Goal: Information Seeking & Learning: Understand process/instructions

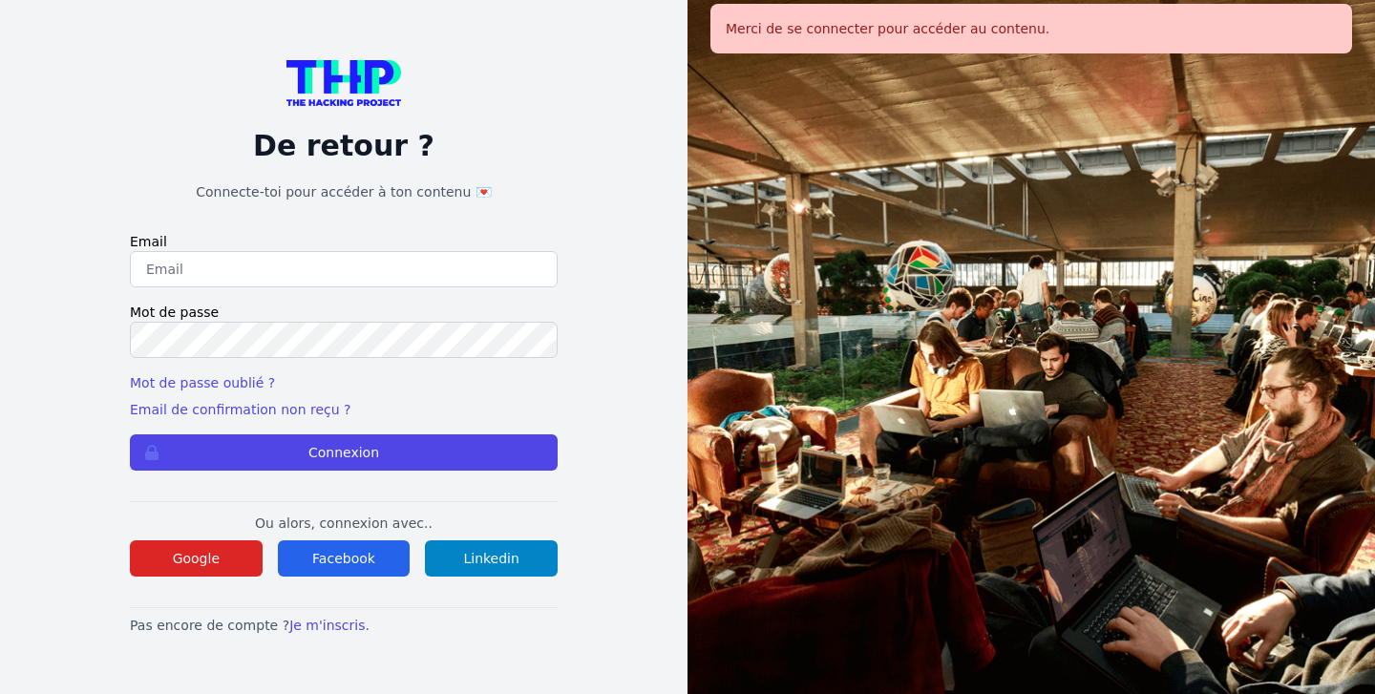
type input "[EMAIL_ADDRESS][DOMAIN_NAME]"
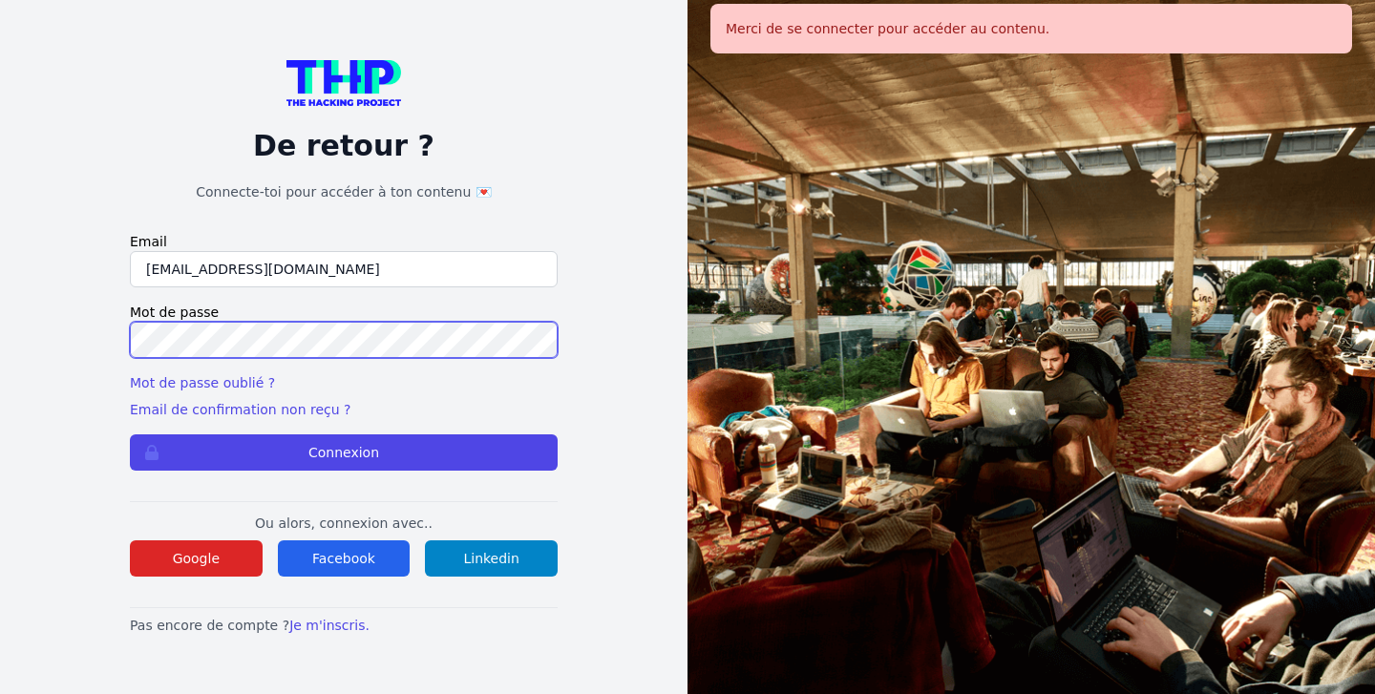
click at [344, 452] on button "Connexion" at bounding box center [344, 452] width 428 height 36
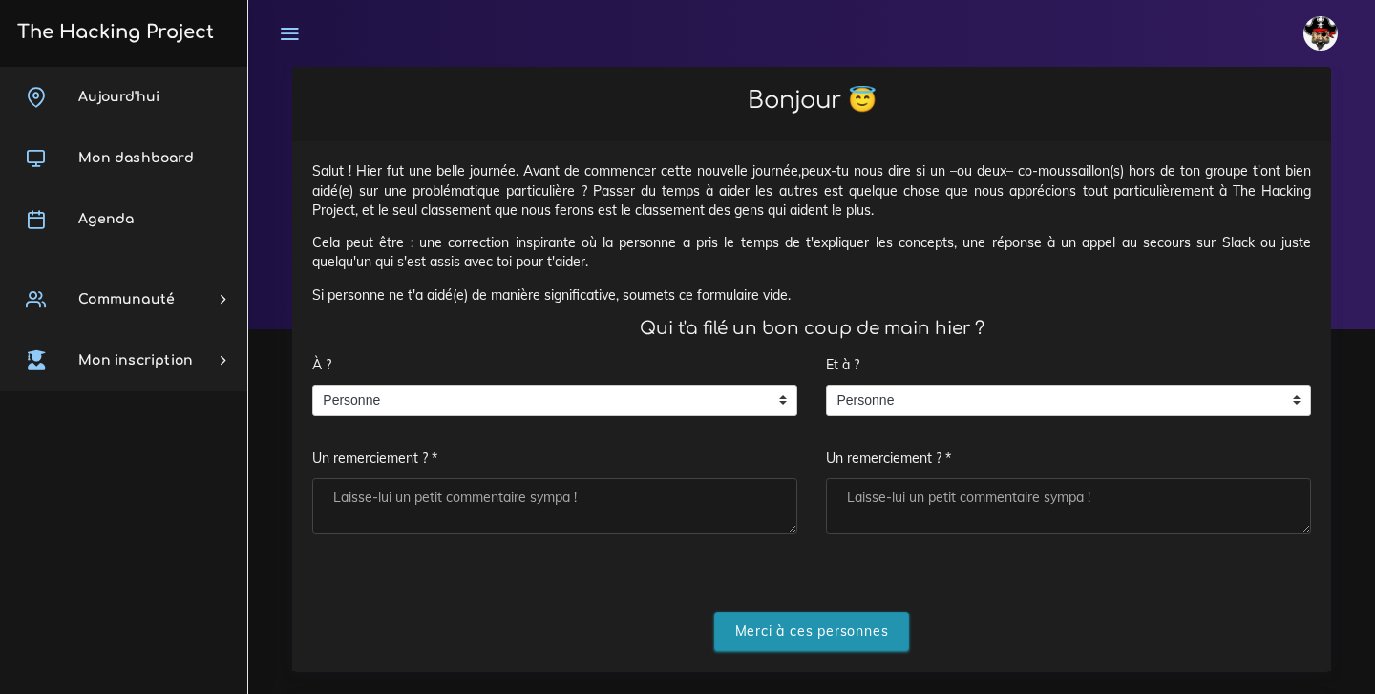
click at [846, 615] on input "Merci à ces personnes" at bounding box center [812, 631] width 196 height 39
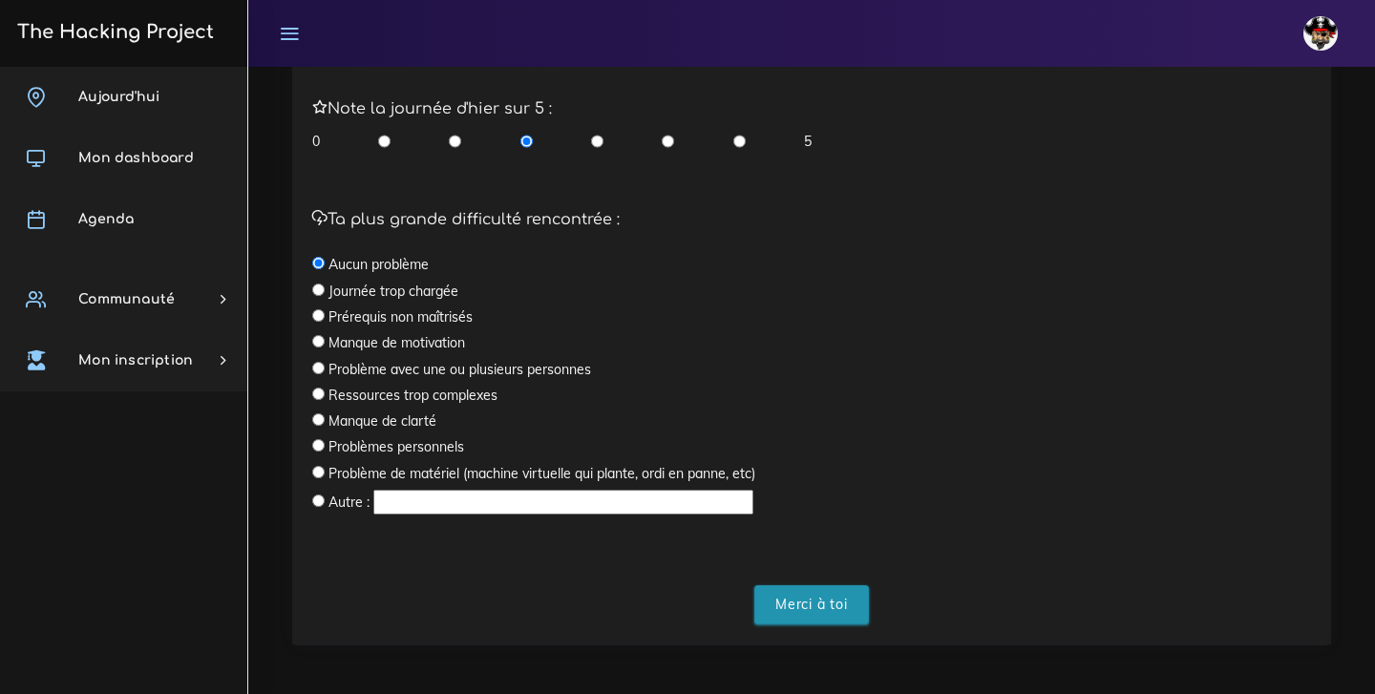
scroll to position [552, 0]
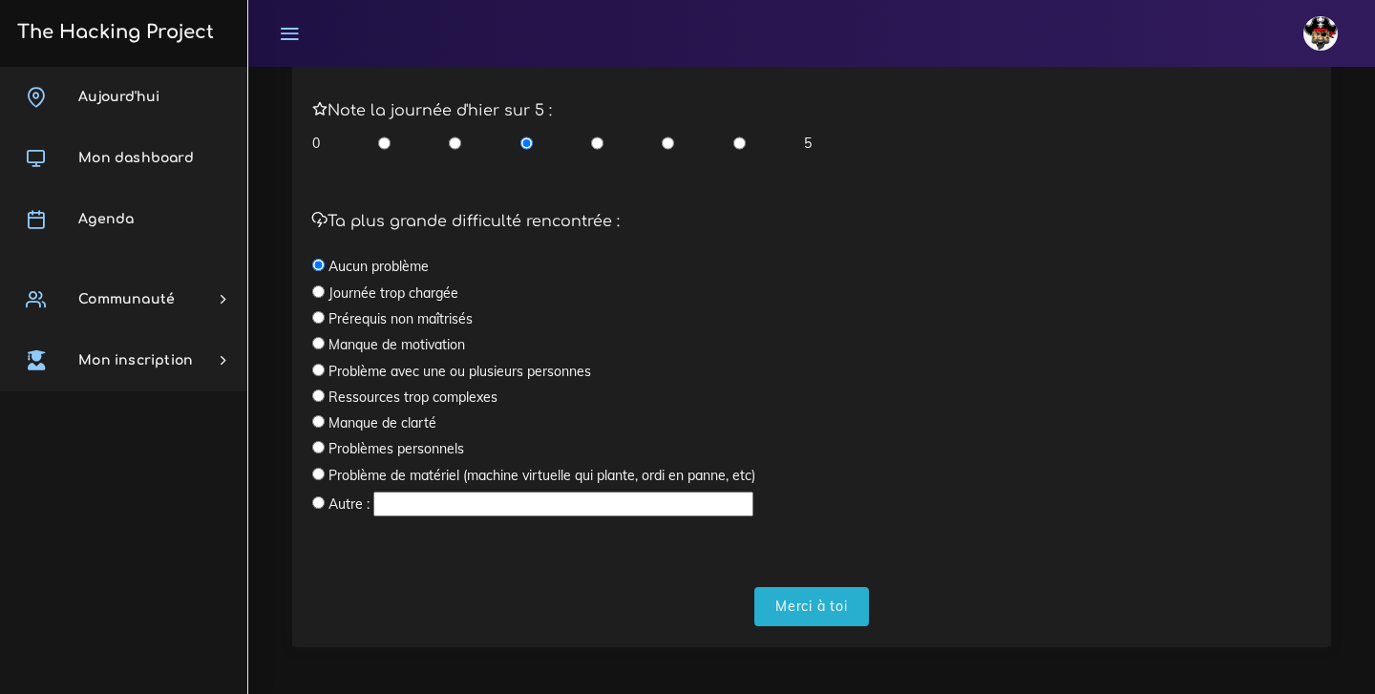
click at [318, 442] on input "radio" at bounding box center [318, 447] width 12 height 12
radio input "true"
click at [815, 593] on input "Merci à toi" at bounding box center [811, 606] width 115 height 39
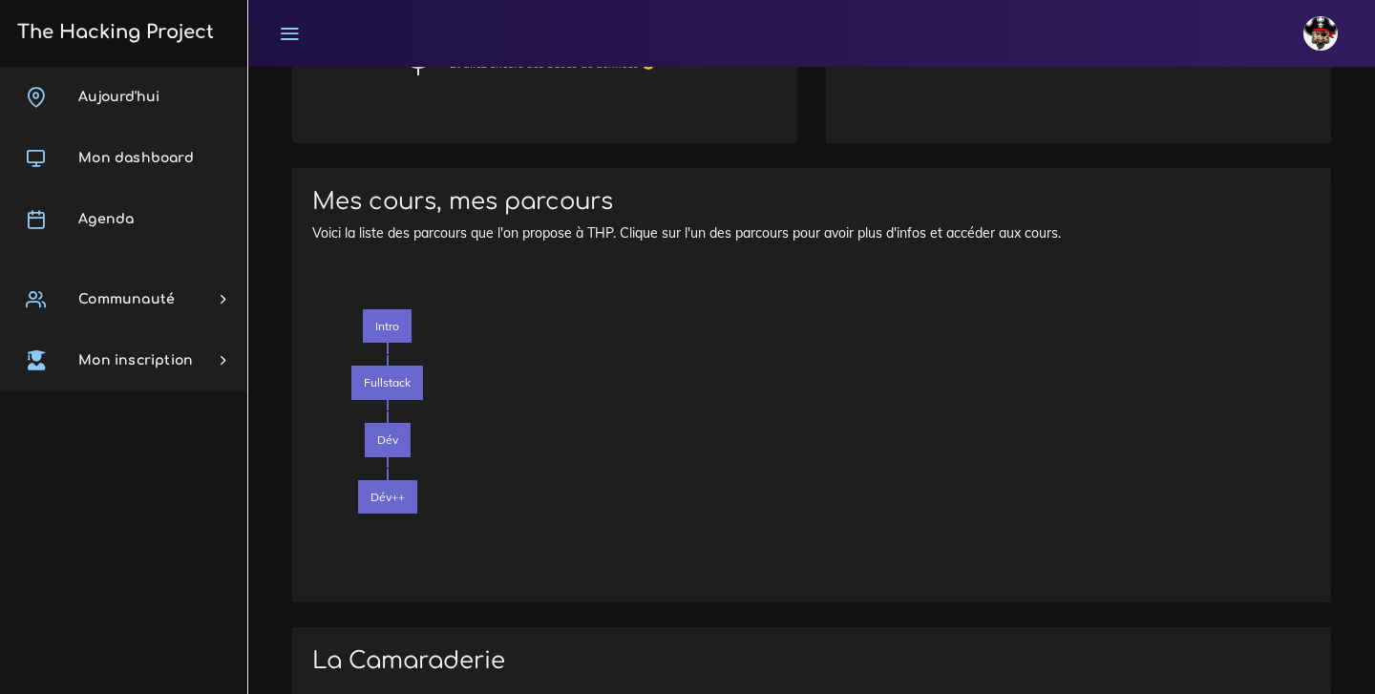
scroll to position [1307, 0]
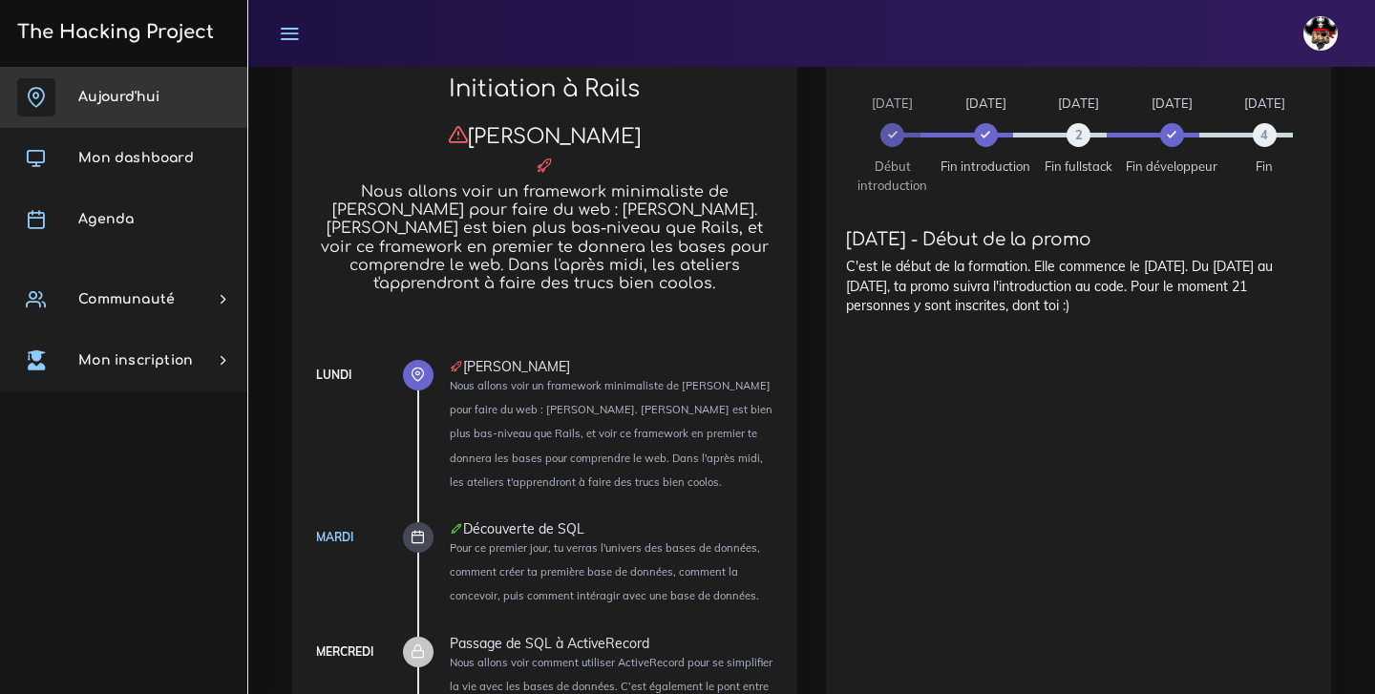
click at [156, 92] on span "Aujourd'hui" at bounding box center [118, 97] width 81 height 14
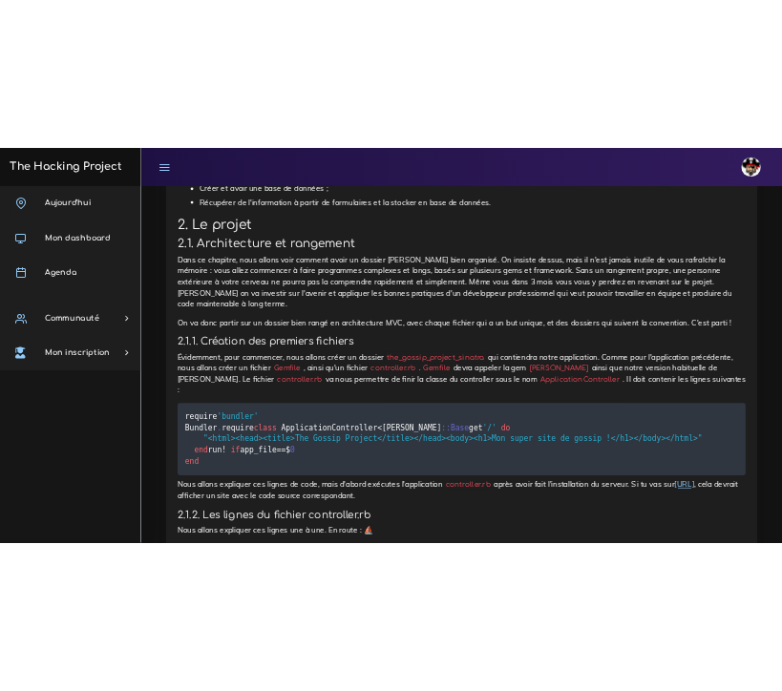
scroll to position [1509, 0]
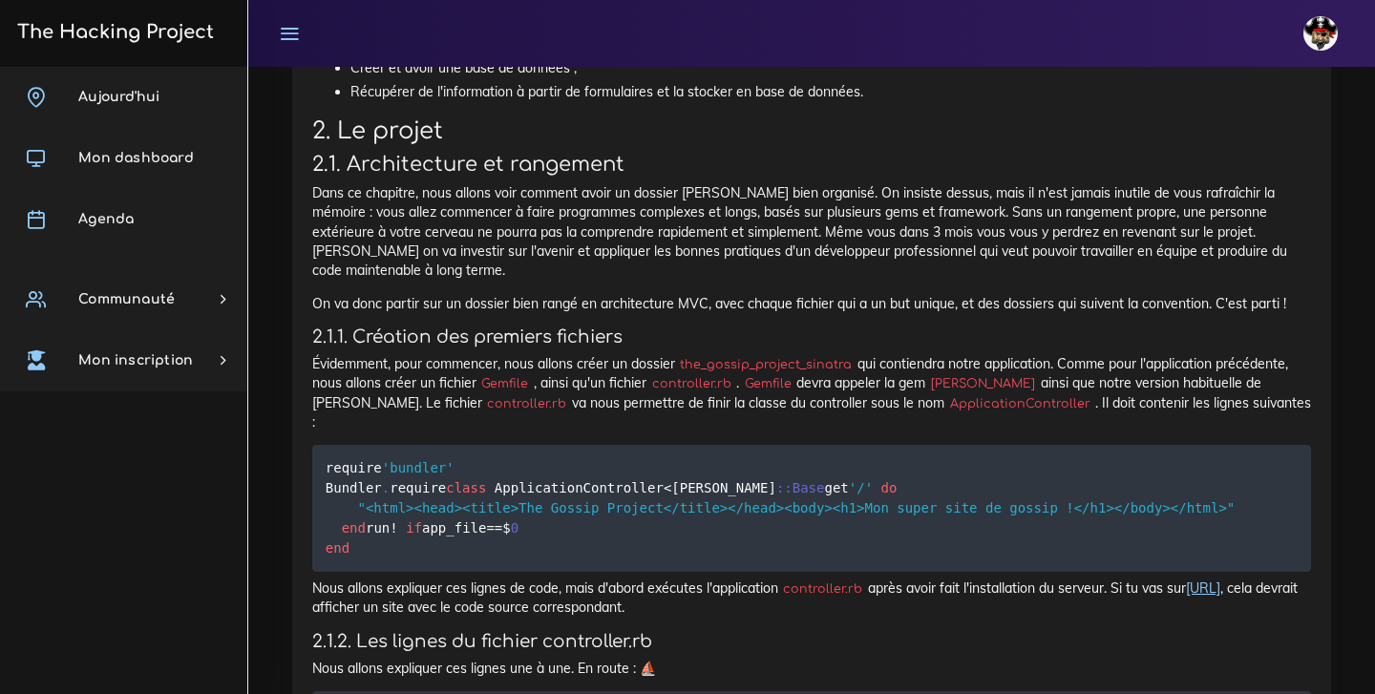
drag, startPoint x: 850, startPoint y: 314, endPoint x: 685, endPoint y: 307, distance: 164.3
click at [685, 355] on code "the_gossip_project_sinatra" at bounding box center [766, 364] width 182 height 19
copy p "Évidemment, pour commencer, nous allons créer un dossier the_gossip_project_sin…"
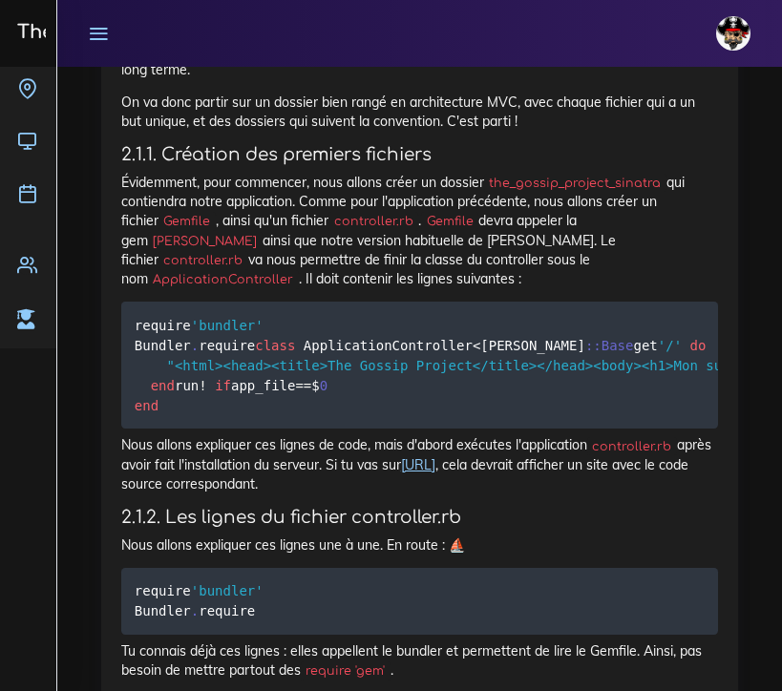
scroll to position [2075, 0]
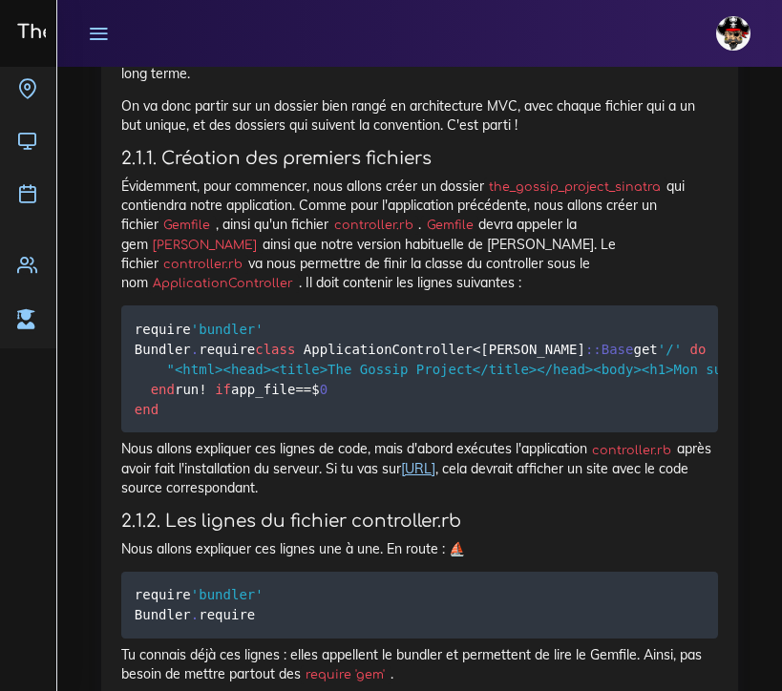
click at [215, 381] on span "if" at bounding box center [223, 388] width 16 height 15
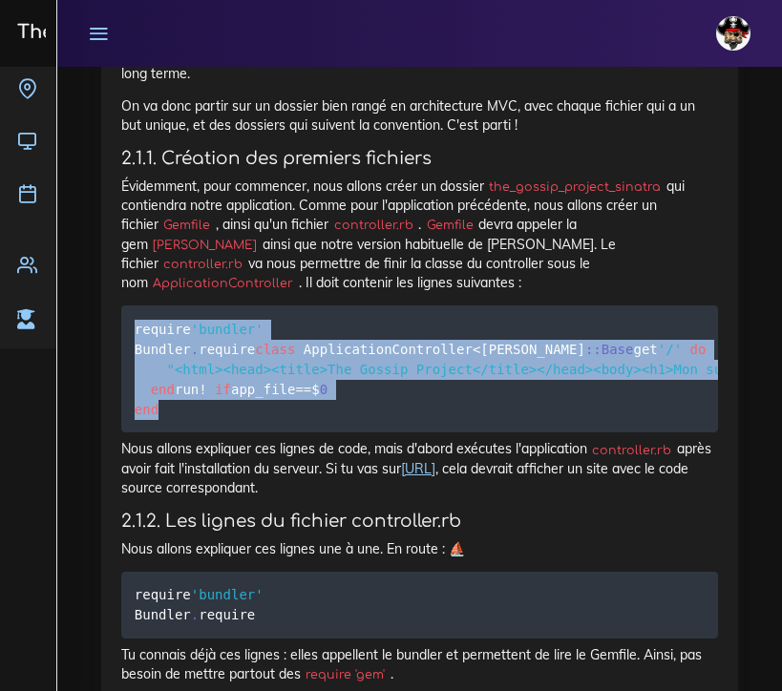
drag, startPoint x: 133, startPoint y: 221, endPoint x: 202, endPoint y: 418, distance: 208.6
click at [202, 418] on pre "require 'bundler' Bundler . require class ApplicationController < Sinatra : :Ba…" at bounding box center [419, 369] width 597 height 127
copy code "require 'bundler' Bundler . require class ApplicationController < Sinatra : :Ba…"
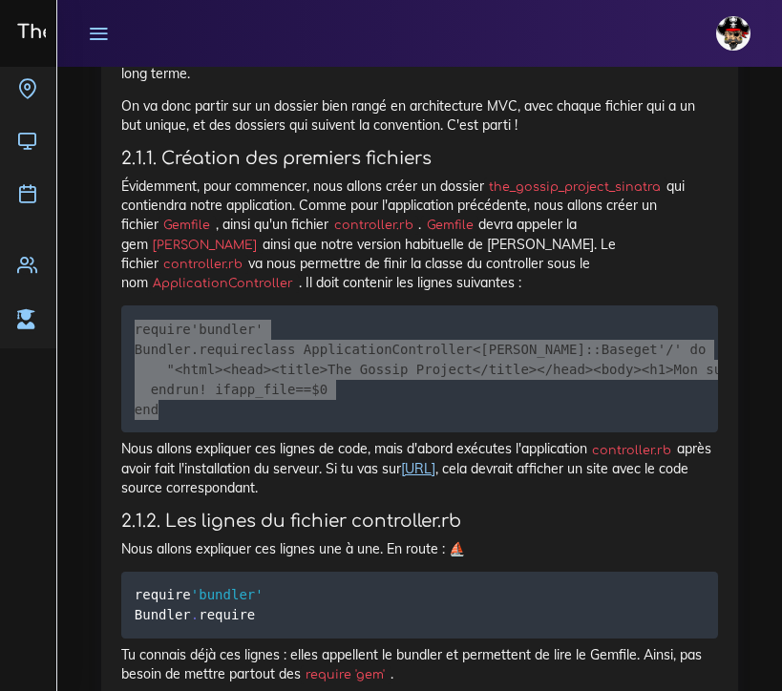
drag, startPoint x: 405, startPoint y: 689, endPoint x: 316, endPoint y: 200, distance: 496.8
click at [316, 306] on pre "require 'bundler' Bundler . require class ApplicationController < Sinatra : :Ba…" at bounding box center [419, 369] width 597 height 127
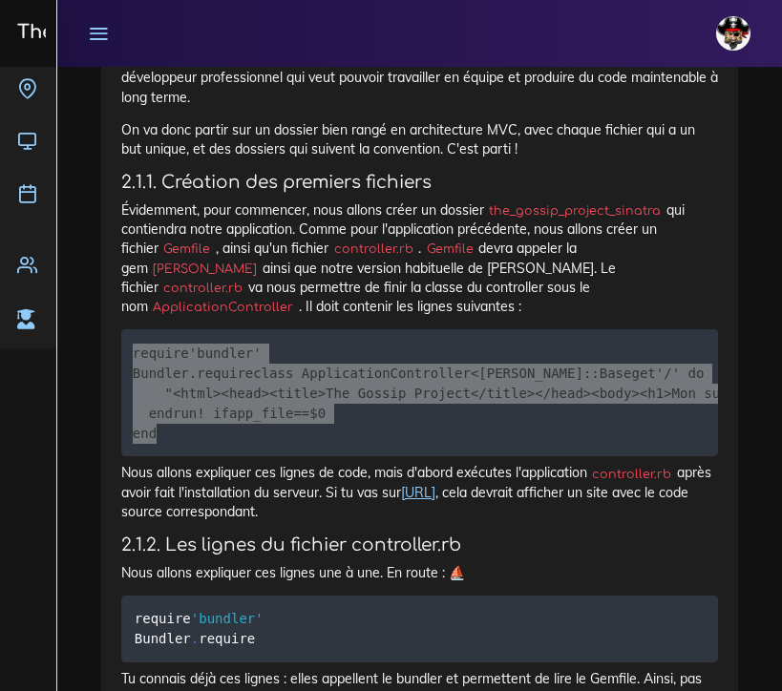
scroll to position [2053, 0]
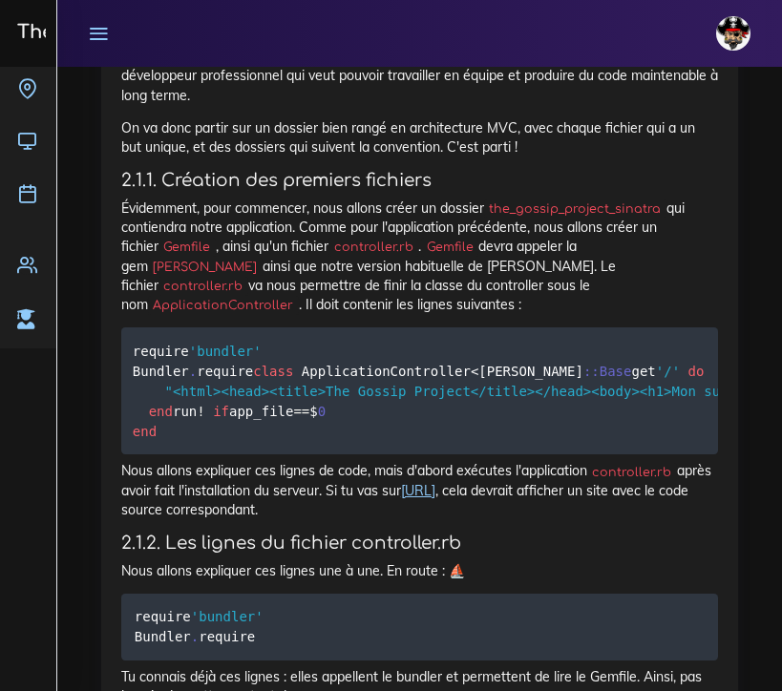
drag, startPoint x: 14, startPoint y: 190, endPoint x: 548, endPoint y: 209, distance: 534.0
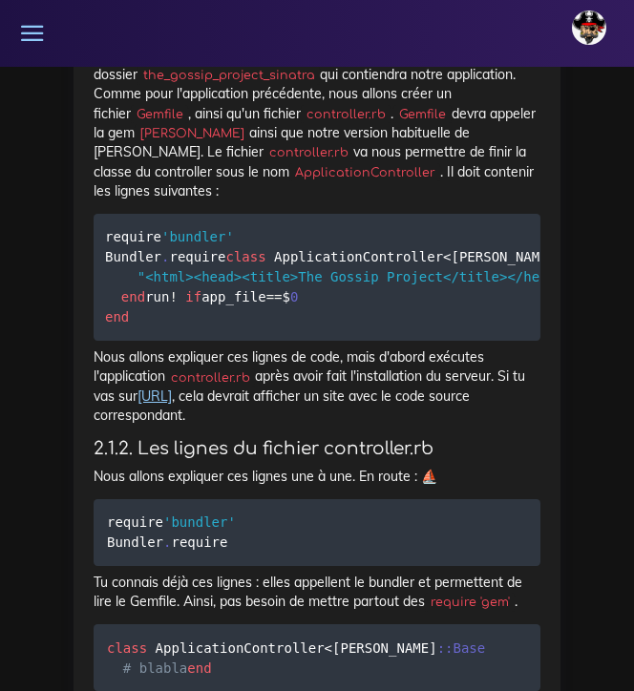
scroll to position [2631, 0]
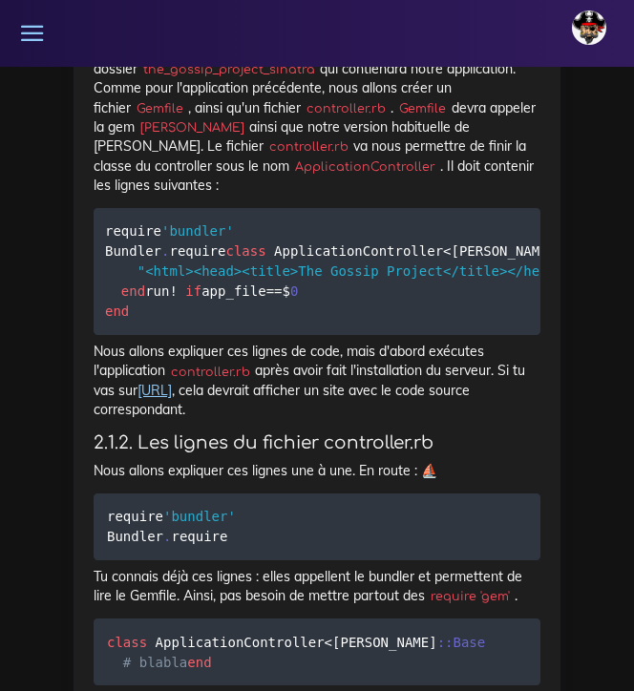
click at [172, 382] on link "[URL]" at bounding box center [154, 390] width 34 height 17
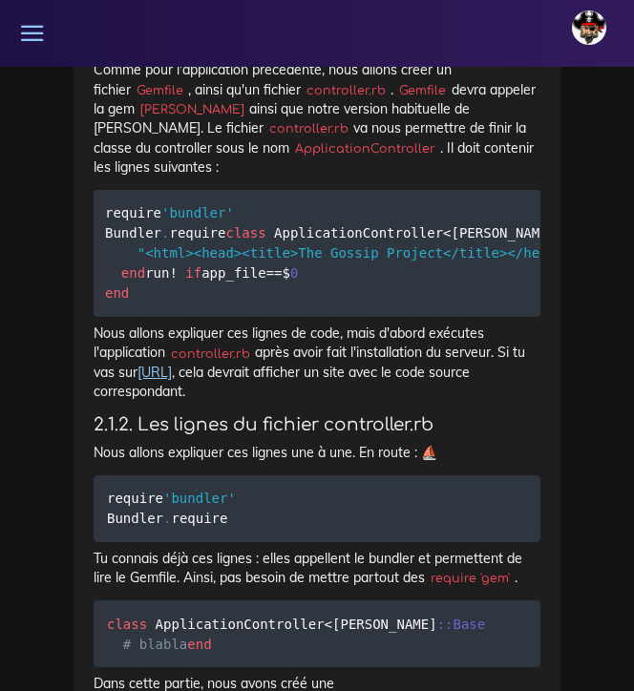
scroll to position [2649, 0]
click at [172, 364] on link "[URL]" at bounding box center [154, 372] width 34 height 17
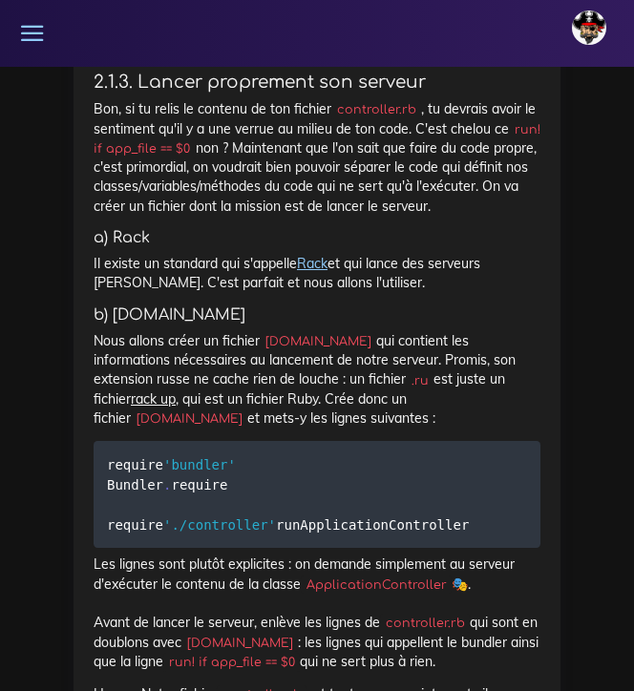
scroll to position [4038, 0]
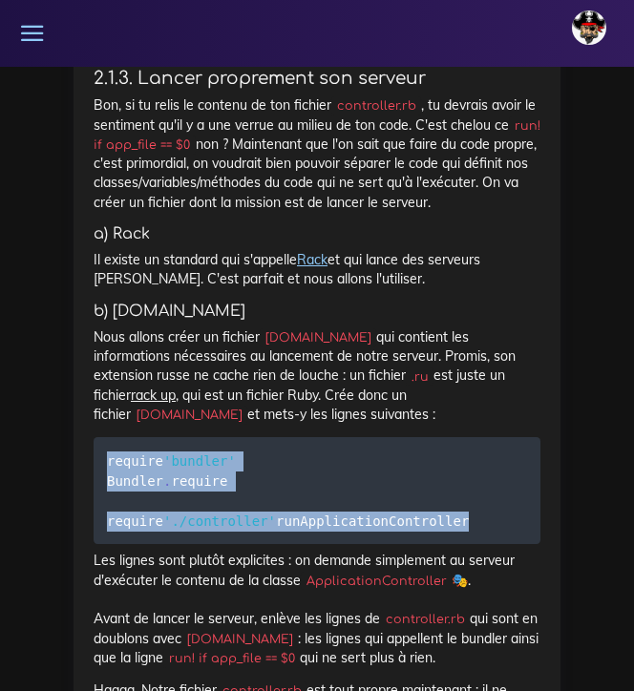
drag, startPoint x: 310, startPoint y: 526, endPoint x: 101, endPoint y: 420, distance: 234.4
click at [101, 437] on pre "require 'bundler' Bundler . require require './controller' run ApplicationContr…" at bounding box center [317, 490] width 447 height 107
copy code "require 'bundler' Bundler . require require './controller' run ApplicationContr…"
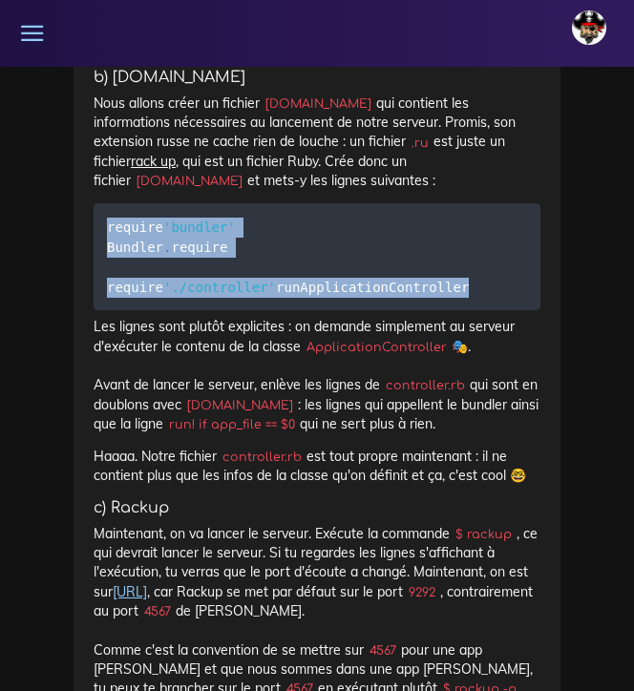
scroll to position [4276, 0]
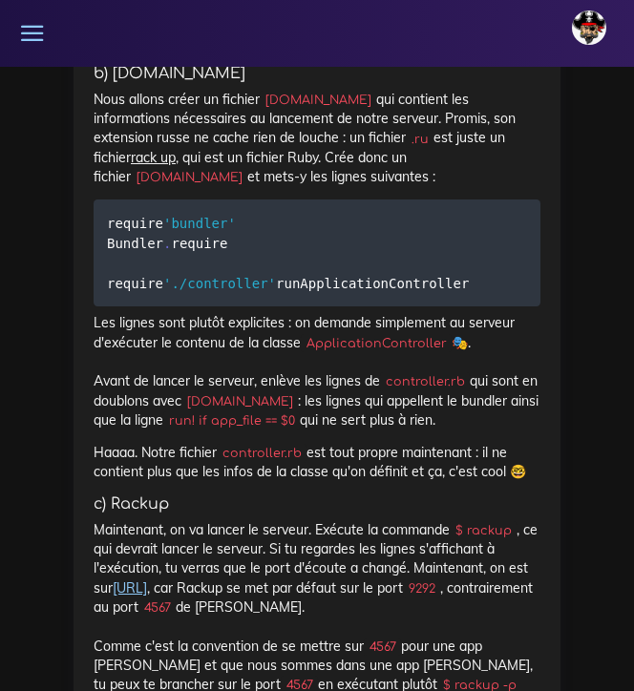
click at [349, 369] on p "Les lignes sont plutôt explicites : on demande simplement au serveur d'exécuter…" at bounding box center [317, 371] width 447 height 116
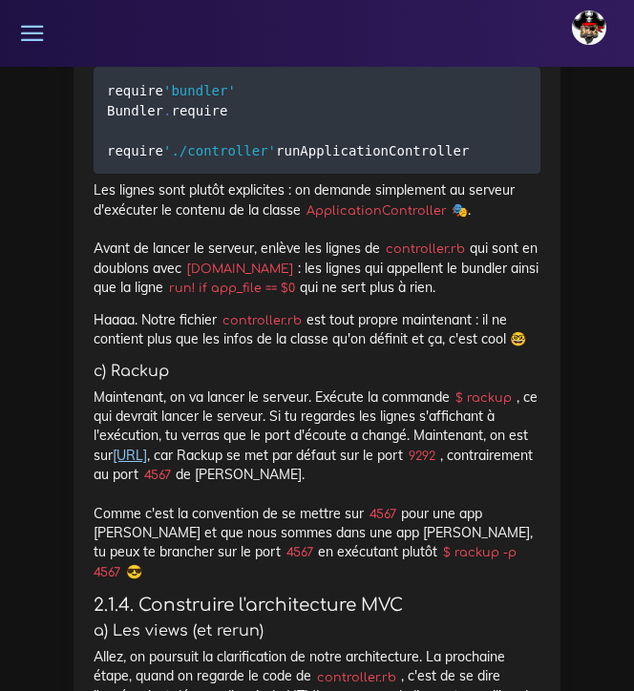
scroll to position [4411, 0]
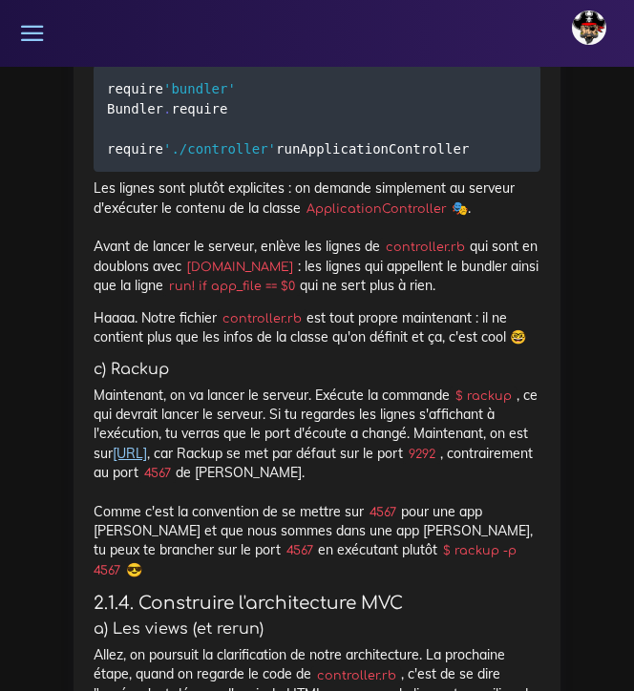
click at [147, 452] on link "[URL]" at bounding box center [130, 453] width 34 height 17
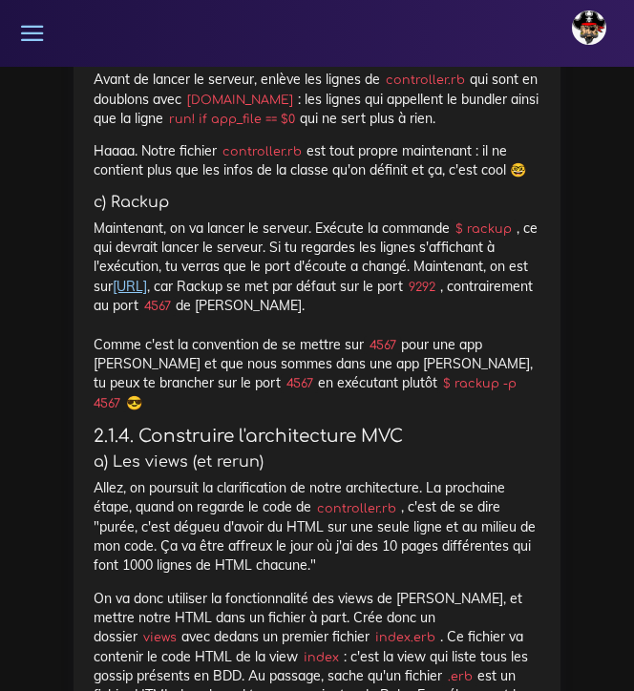
scroll to position [4583, 0]
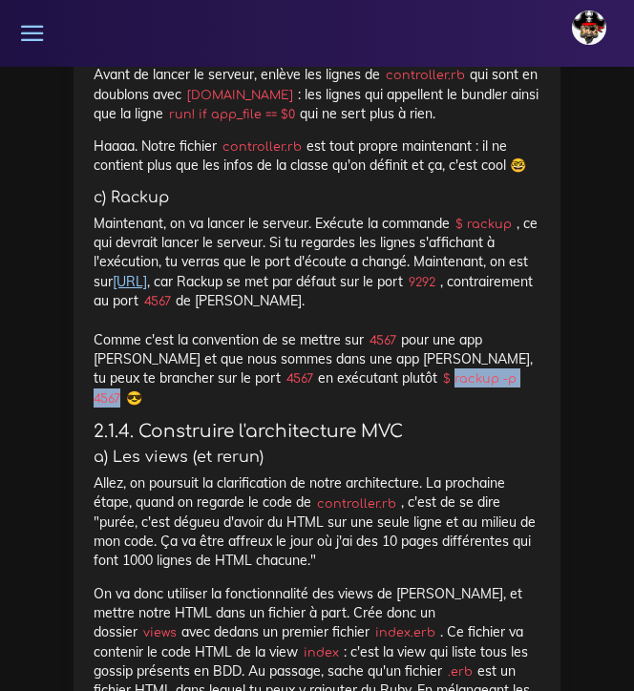
drag, startPoint x: 395, startPoint y: 375, endPoint x: 306, endPoint y: 382, distance: 90.0
click at [306, 382] on code "$ rackup -p 4567" at bounding box center [305, 388] width 423 height 38
copy code "rackup -p 4567"
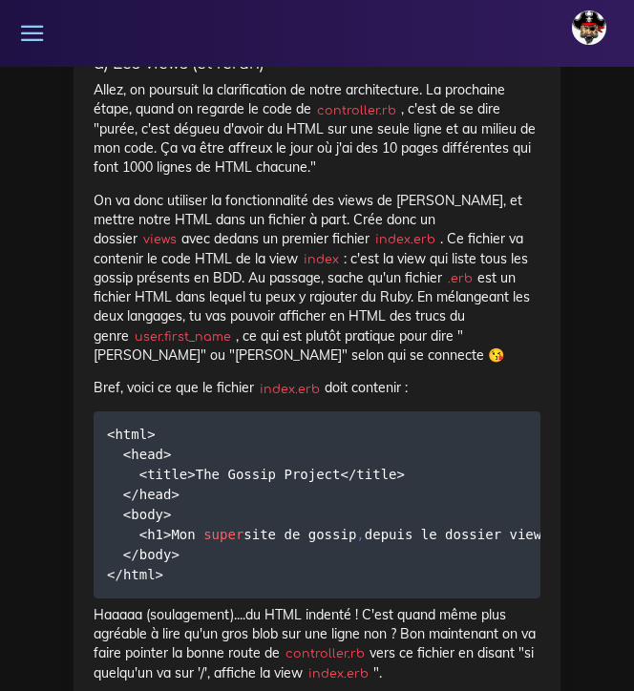
scroll to position [4982, 0]
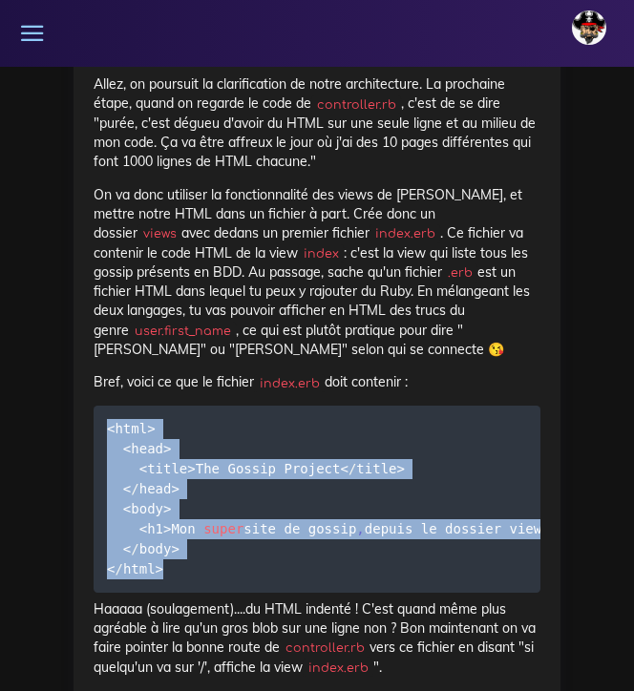
drag, startPoint x: 169, startPoint y: 545, endPoint x: 103, endPoint y: 385, distance: 173.4
click at [103, 406] on pre "<html> <head> <title> The Gossip Project < / title> < / head> <body> <h1> Mon s…" at bounding box center [317, 499] width 447 height 187
copy code "<html> <head> <title> The Gossip Project < / title> < / head> <body> <h1> Mon s…"
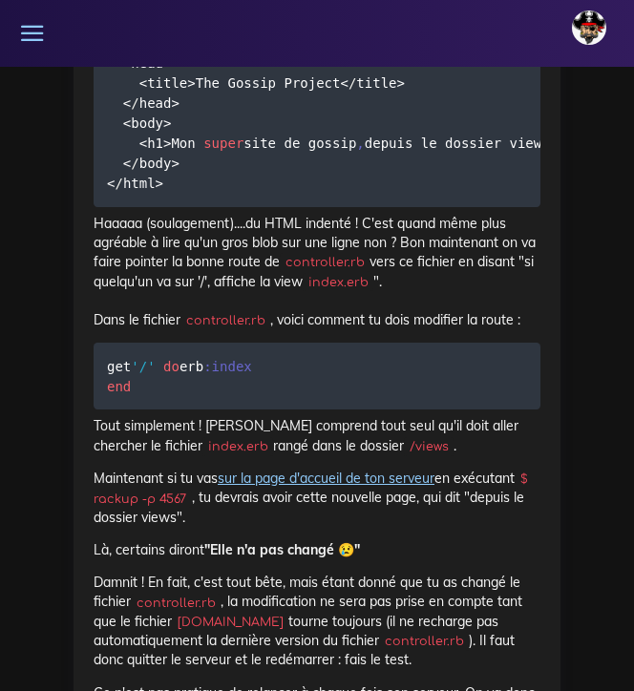
scroll to position [5382, 0]
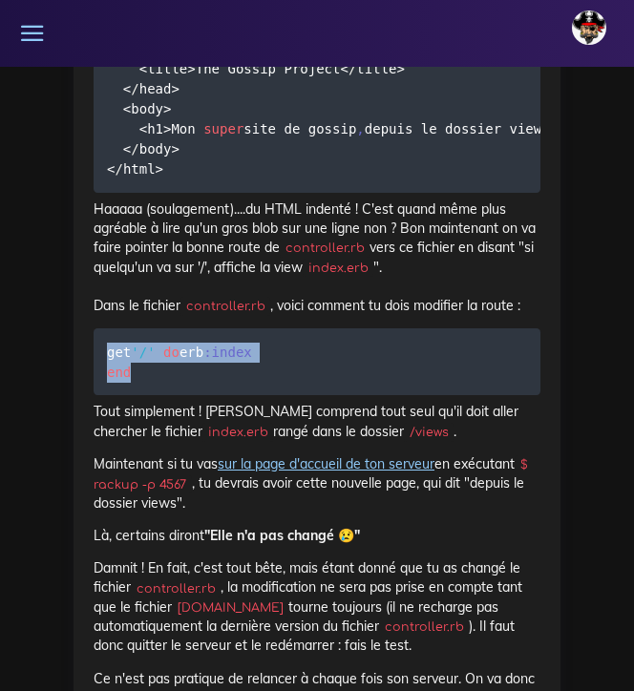
drag, startPoint x: 145, startPoint y: 367, endPoint x: 97, endPoint y: 318, distance: 68.2
click at [97, 328] on pre "get '/' do erb :index end" at bounding box center [317, 361] width 447 height 67
copy code "get '/' do erb :index end"
click at [187, 373] on pre "get '/' do erb :index end" at bounding box center [317, 361] width 447 height 67
click at [288, 458] on link "sur la page d'accueil de ton serveur" at bounding box center [326, 463] width 217 height 17
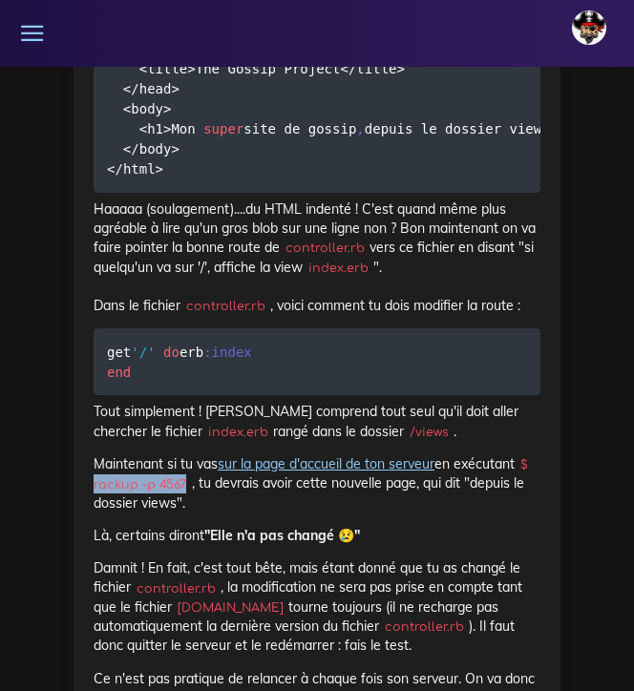
drag, startPoint x: 185, startPoint y: 476, endPoint x: 90, endPoint y: 479, distance: 95.5
copy code "rackup -p 4567"
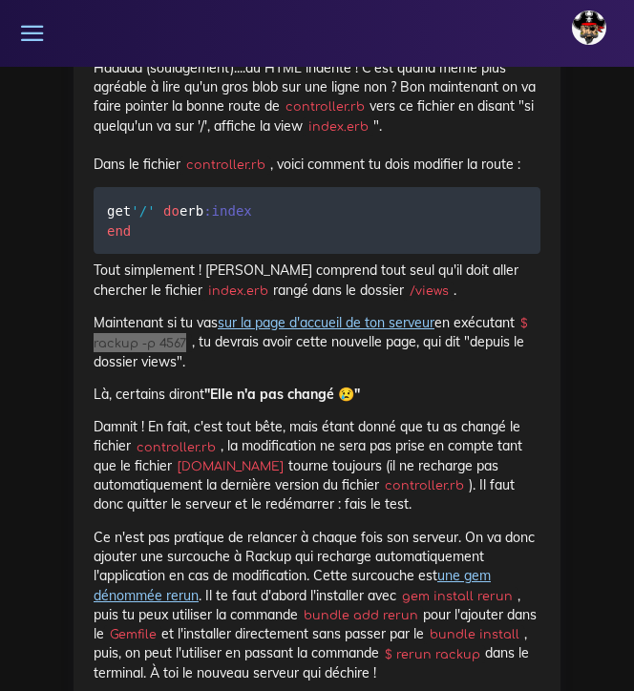
scroll to position [5529, 0]
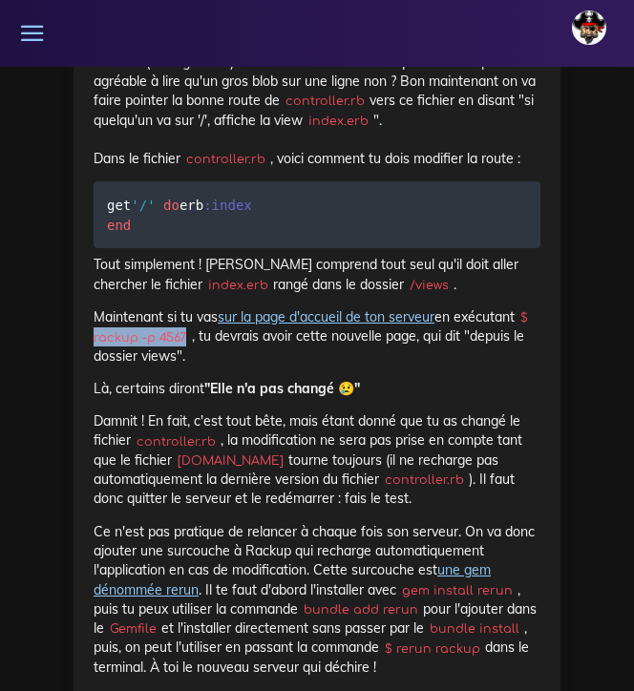
click at [290, 309] on link "sur la page d'accueil de ton serveur" at bounding box center [326, 316] width 217 height 17
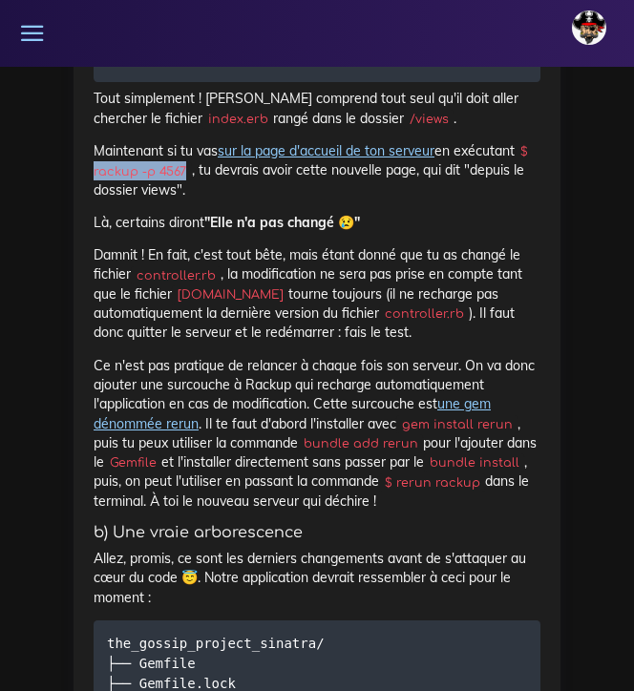
scroll to position [5695, 0]
drag, startPoint x: 507, startPoint y: 411, endPoint x: 429, endPoint y: 415, distance: 78.4
click at [429, 415] on code "gem install rerun" at bounding box center [456, 424] width 121 height 19
drag, startPoint x: 511, startPoint y: 413, endPoint x: 402, endPoint y: 414, distance: 108.8
click at [402, 415] on code "gem install rerun" at bounding box center [456, 424] width 121 height 19
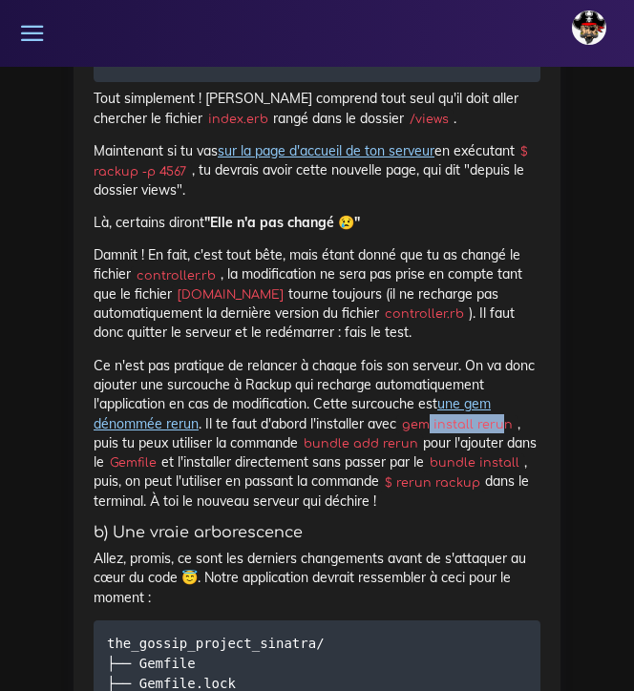
copy p "gem install rerun"
drag, startPoint x: 416, startPoint y: 433, endPoint x: 306, endPoint y: 435, distance: 110.8
click at [306, 435] on code "bundle add rerun" at bounding box center [360, 443] width 125 height 19
copy p "bundle add rerun"
click at [485, 474] on code "$ rerun rackup" at bounding box center [432, 483] width 106 height 19
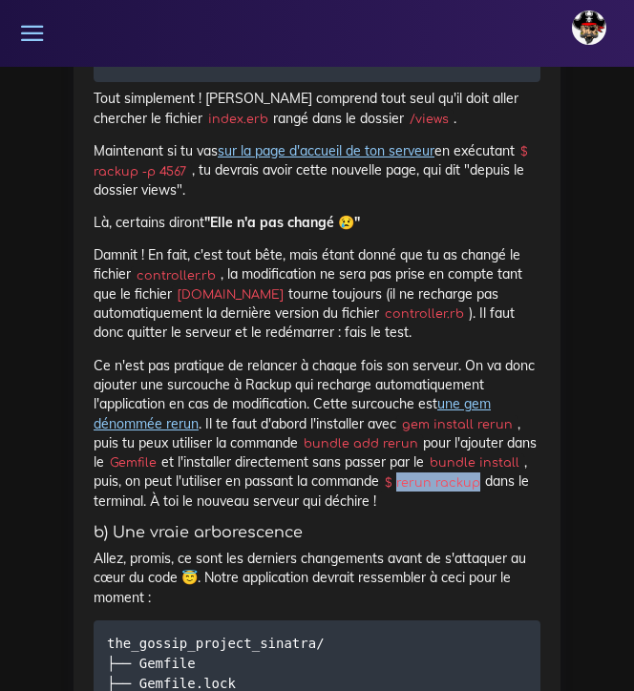
drag, startPoint x: 532, startPoint y: 472, endPoint x: 456, endPoint y: 468, distance: 75.5
click at [456, 474] on code "$ rerun rackup" at bounding box center [432, 483] width 106 height 19
copy code "rerun rackup"
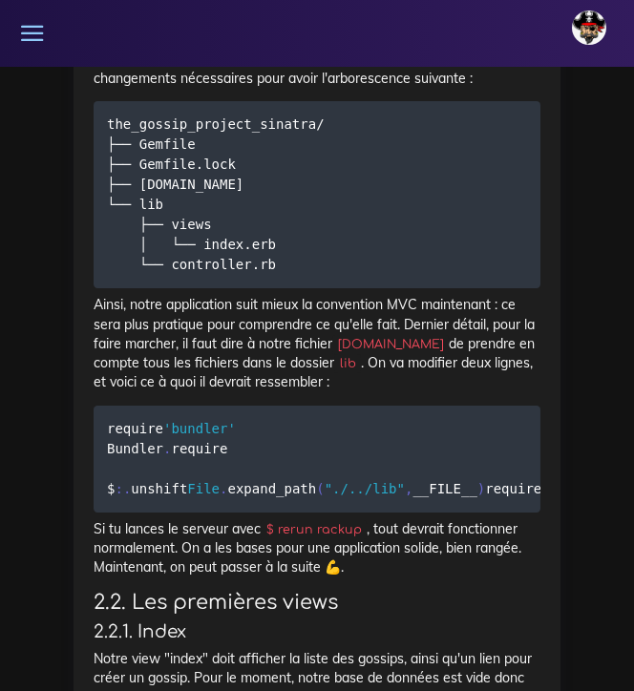
scroll to position [6482, 0]
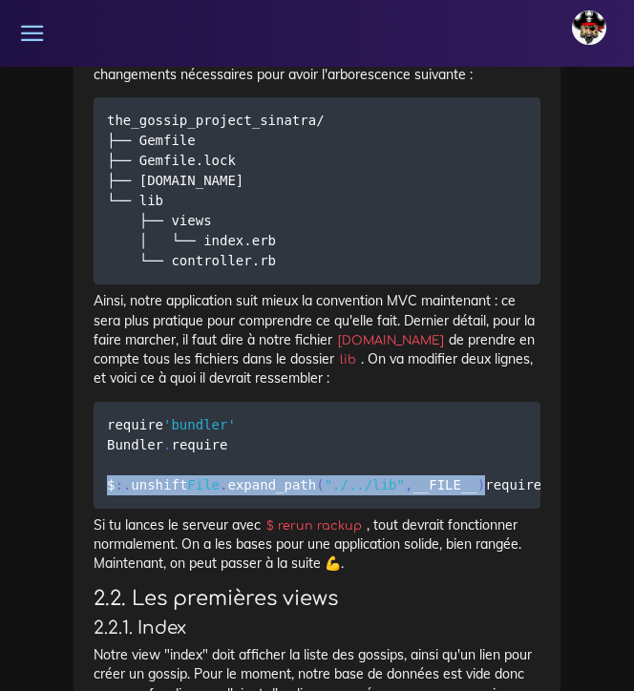
drag, startPoint x: 500, startPoint y: 468, endPoint x: 82, endPoint y: 463, distance: 418.2
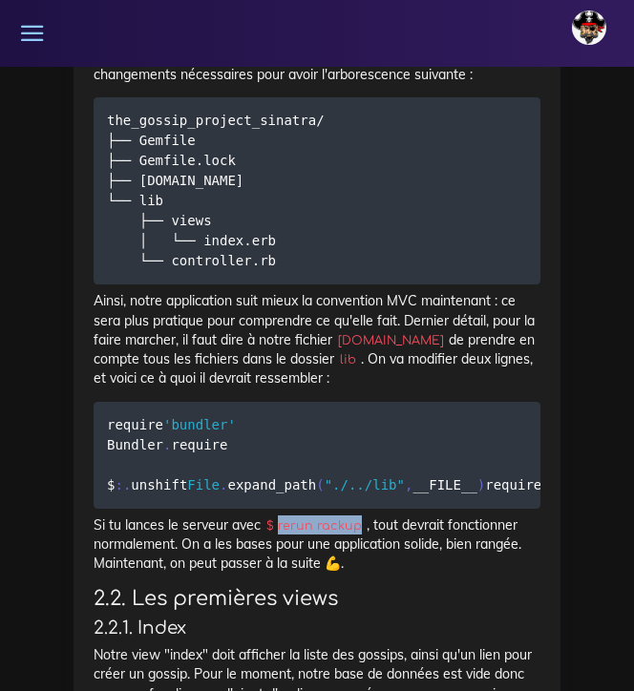
drag, startPoint x: 359, startPoint y: 553, endPoint x: 280, endPoint y: 549, distance: 79.3
click at [280, 536] on code "$ rerun rackup" at bounding box center [314, 525] width 106 height 19
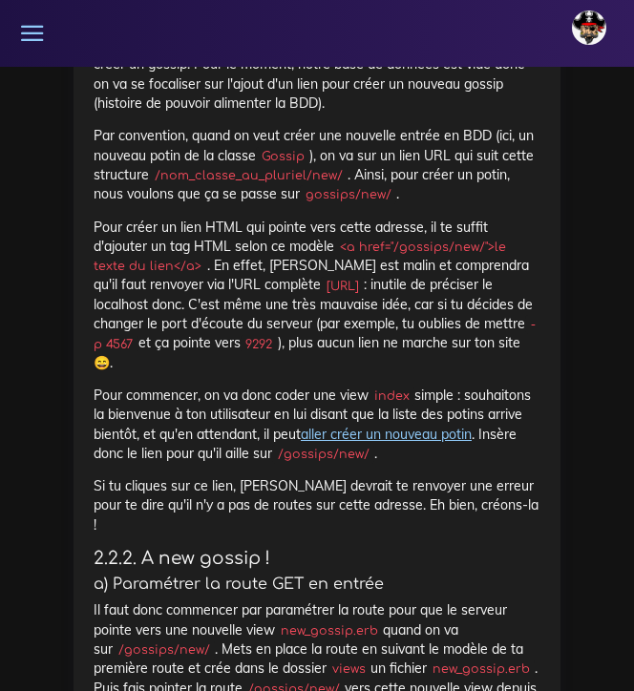
scroll to position [7092, 0]
drag, startPoint x: 344, startPoint y: 264, endPoint x: 493, endPoint y: 267, distance: 149.0
click at [493, 267] on code "<a href="/gossips/new/">le texte du lien</a>" at bounding box center [300, 257] width 412 height 38
drag, startPoint x: 275, startPoint y: 304, endPoint x: 489, endPoint y: 301, distance: 213.9
click at [364, 296] on code "[URL]" at bounding box center [342, 286] width 43 height 19
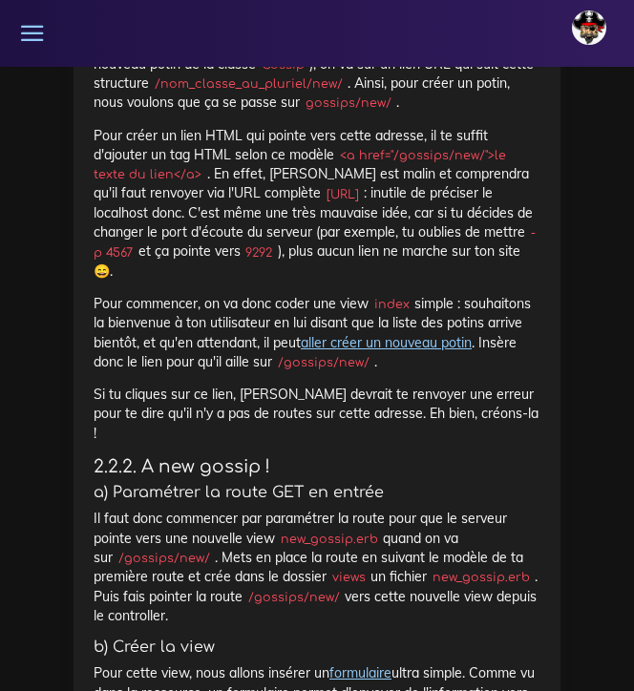
scroll to position [7186, 0]
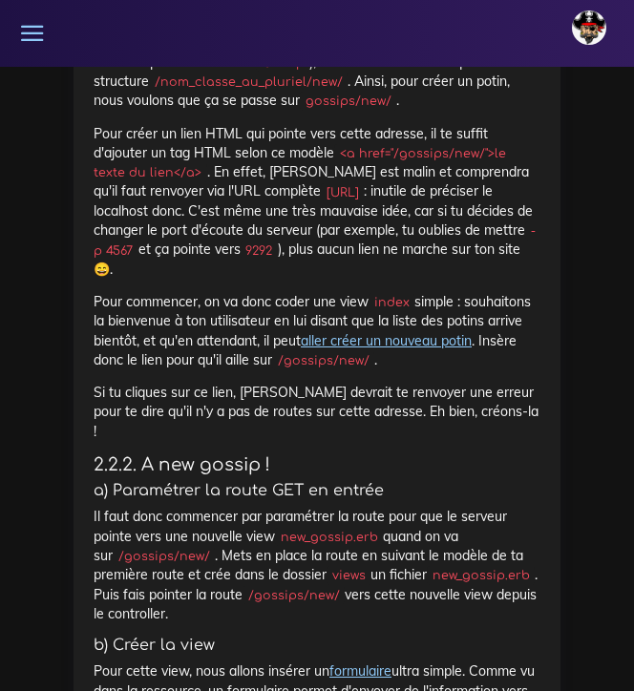
click at [346, 349] on link "aller créer un nouveau potin" at bounding box center [386, 340] width 171 height 17
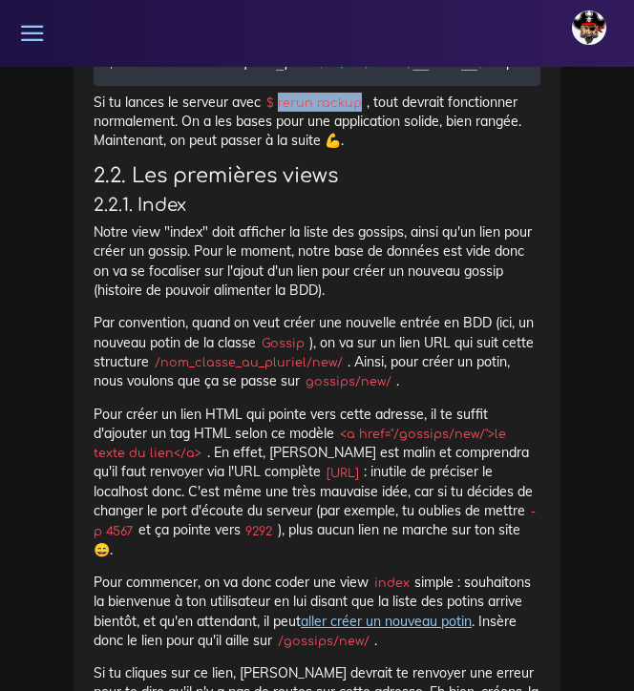
scroll to position [6885, 0]
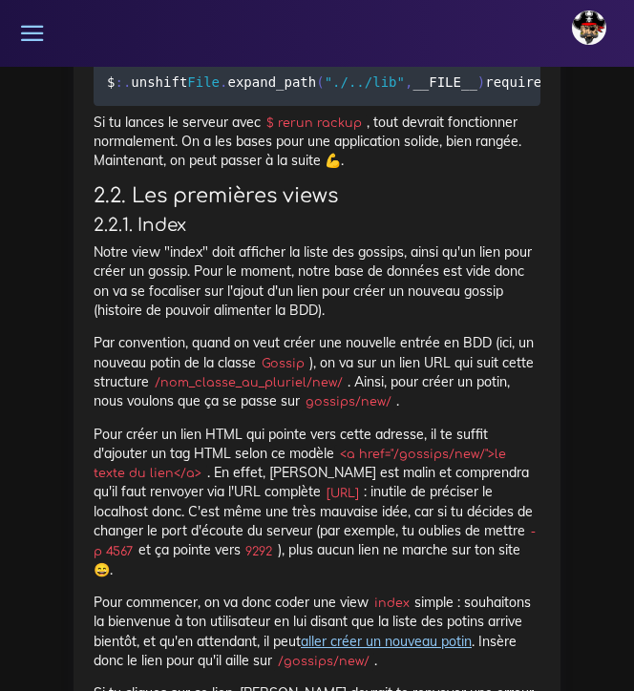
click at [95, 208] on h3 "2.2. Les premières views" at bounding box center [317, 196] width 447 height 24
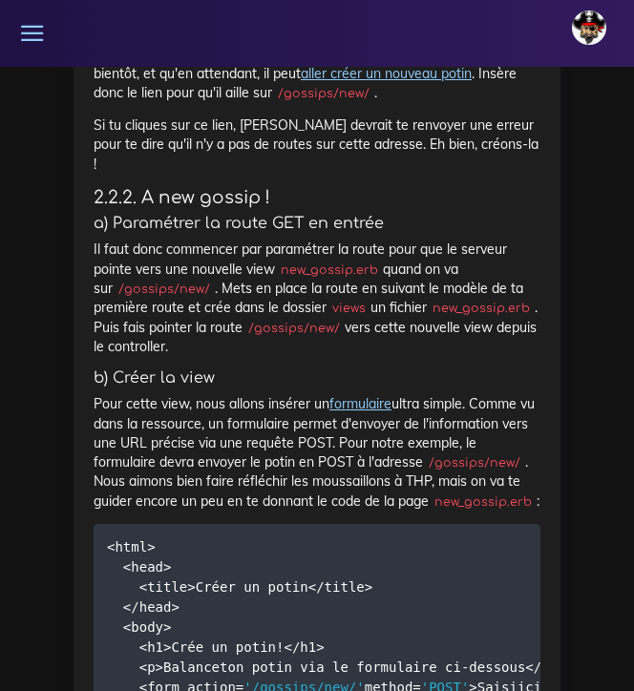
scroll to position [7454, 0]
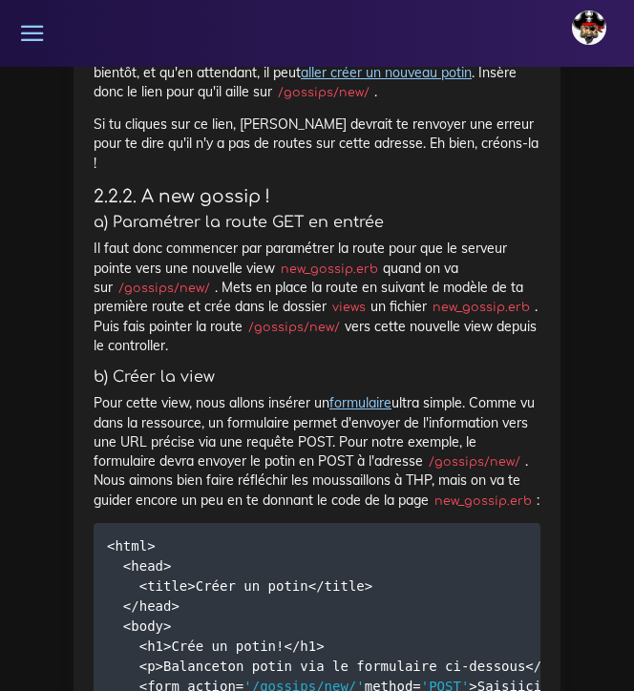
drag, startPoint x: 96, startPoint y: 215, endPoint x: 315, endPoint y: 347, distance: 255.3
click at [296, 227] on h5 "a) Paramétrer la route GET en entrée" at bounding box center [317, 223] width 447 height 18
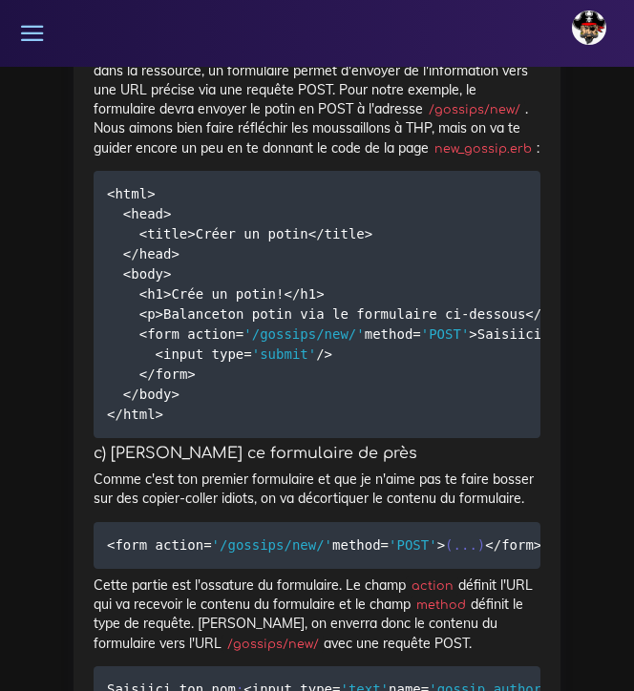
scroll to position [7804, 0]
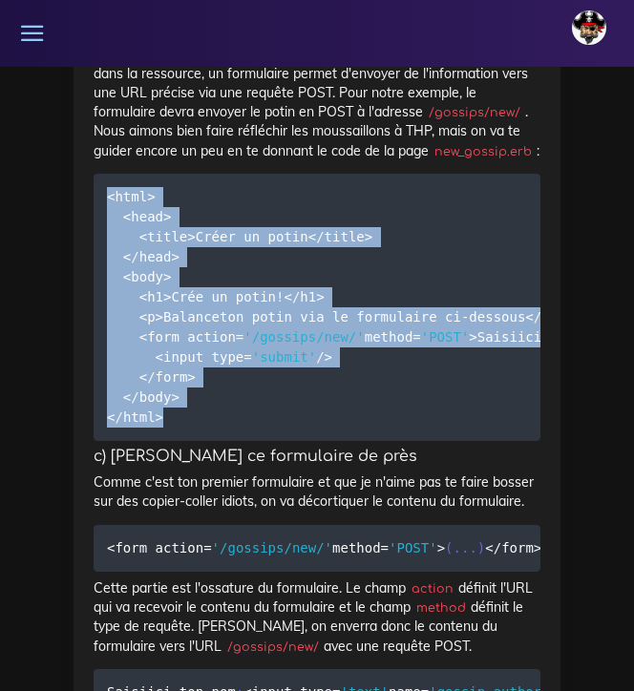
drag, startPoint x: 162, startPoint y: 469, endPoint x: 98, endPoint y: 180, distance: 295.3
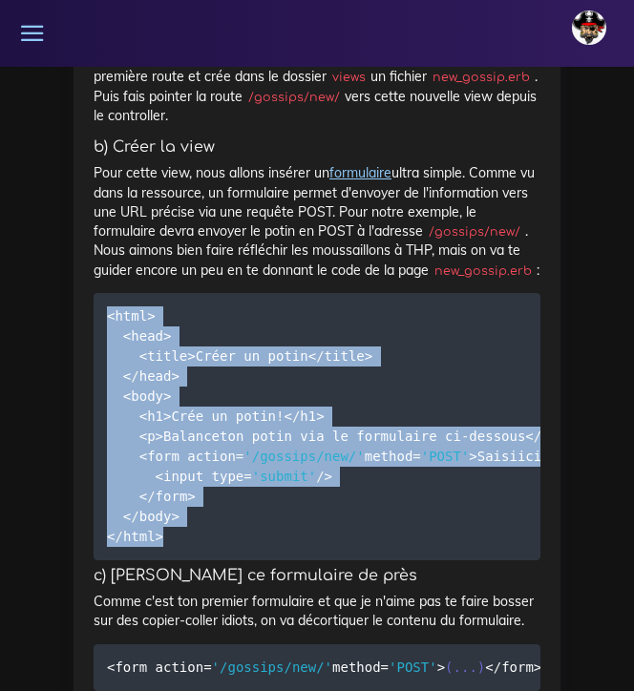
scroll to position [7678, 0]
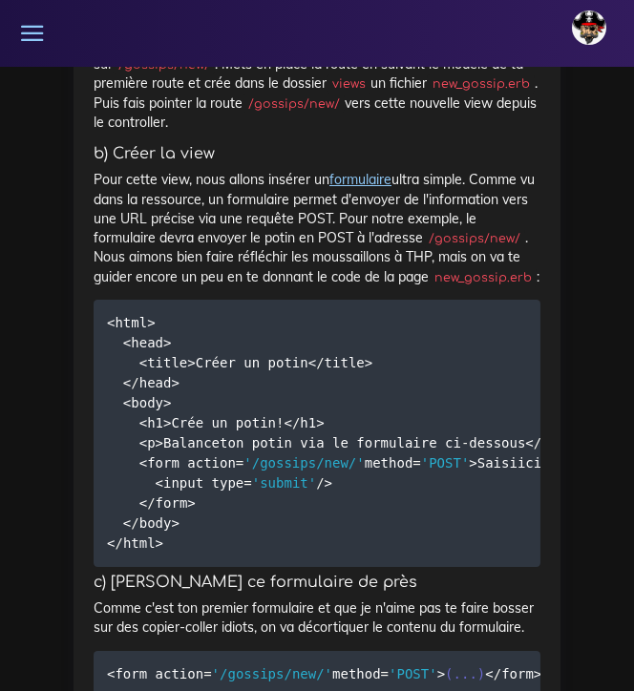
click at [247, 286] on p "Pour cette view, nous allons insérer un formulaire ultra simple. Comme vu dans …" at bounding box center [317, 228] width 447 height 116
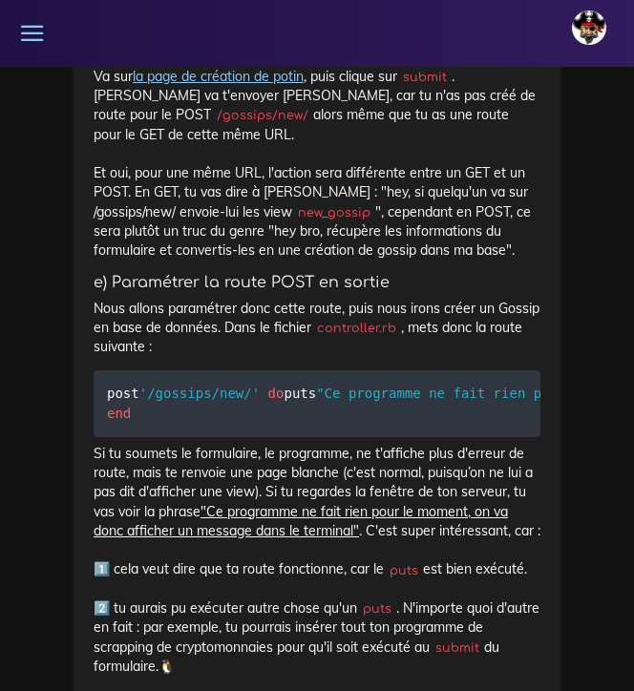
scroll to position [8864, 0]
click at [238, 85] on link "la page de création de potin" at bounding box center [218, 76] width 171 height 17
click at [253, 85] on link "la page de création de potin" at bounding box center [218, 76] width 171 height 17
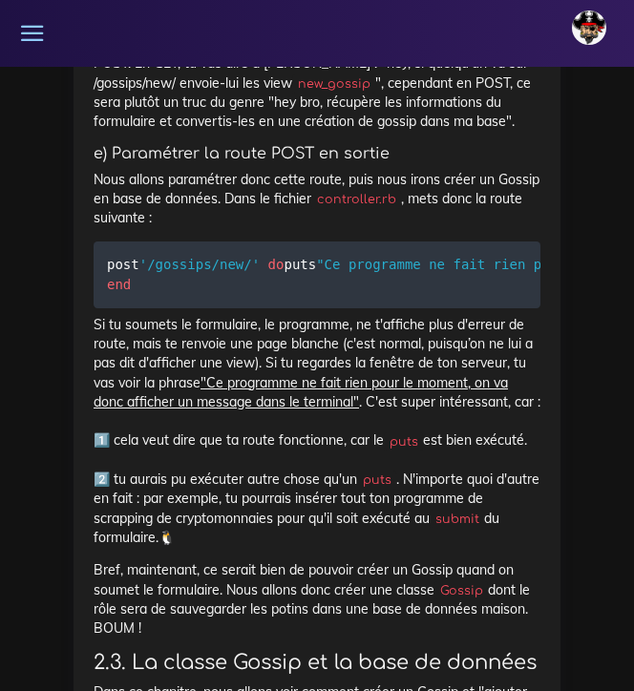
scroll to position [8996, 0]
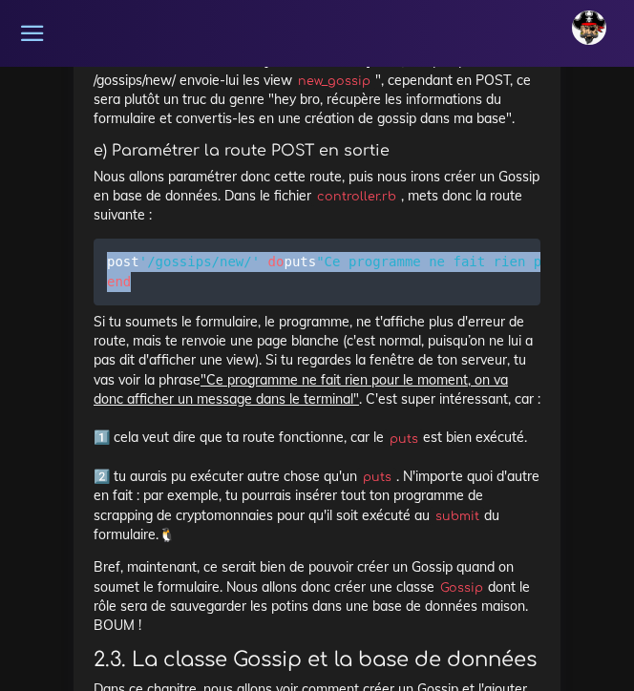
drag, startPoint x: 109, startPoint y: 344, endPoint x: 158, endPoint y: 384, distance: 63.8
click at [158, 306] on pre "post '/gossips/new/' do puts "Ce programme ne fait rien pour le moment, on va d…" at bounding box center [317, 272] width 447 height 67
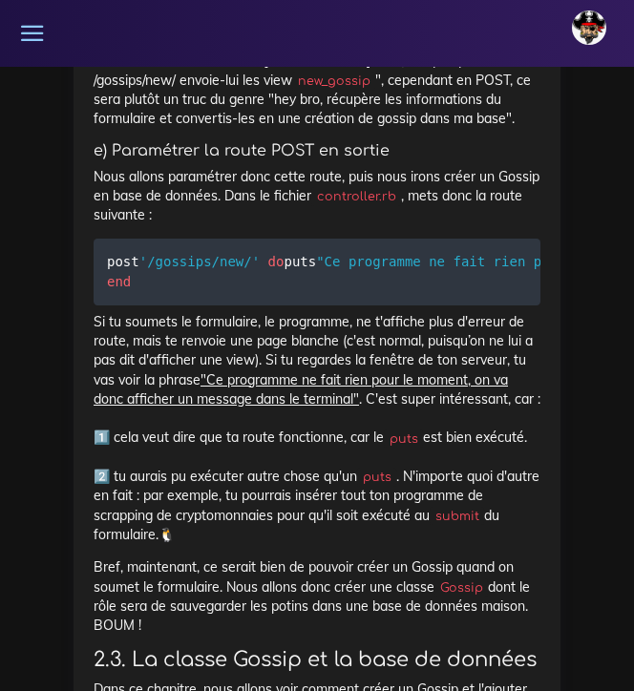
click at [266, 420] on p "Si tu soumets le formulaire, le programme, ne t'affiche plus d'erreur de route,…" at bounding box center [317, 428] width 447 height 233
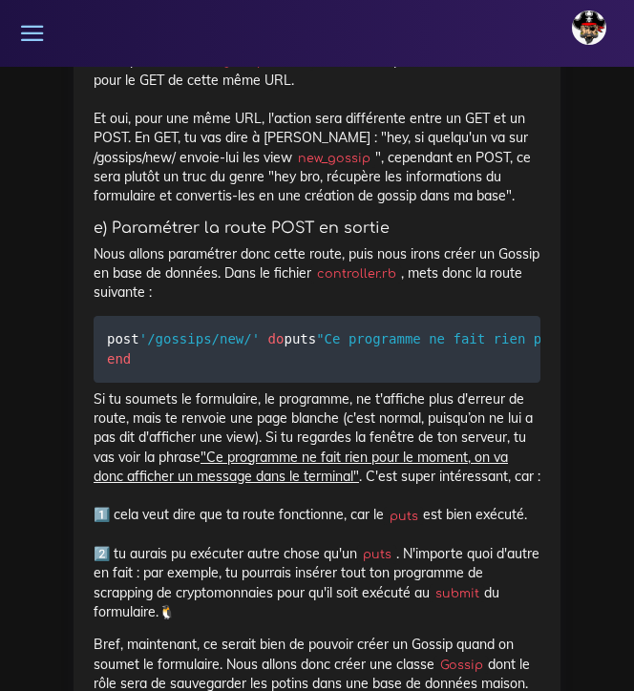
scroll to position [8919, 0]
click at [233, 31] on link "la page de création de potin" at bounding box center [218, 21] width 171 height 17
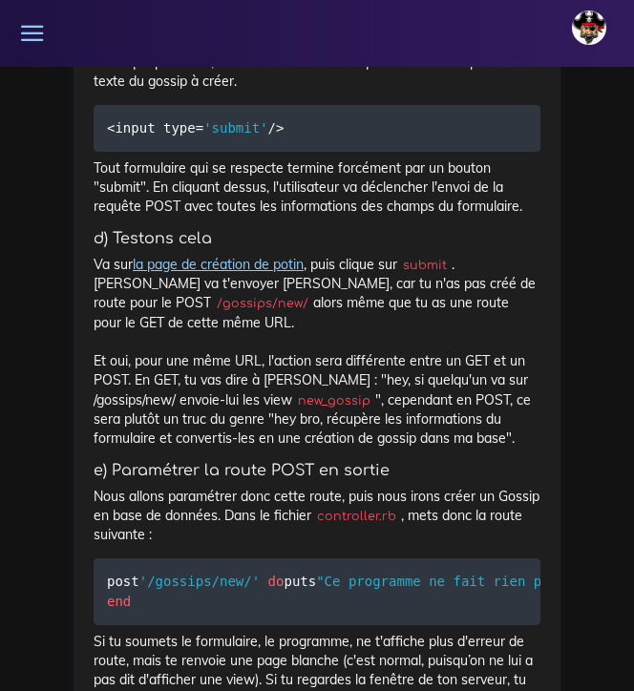
scroll to position [8671, 0]
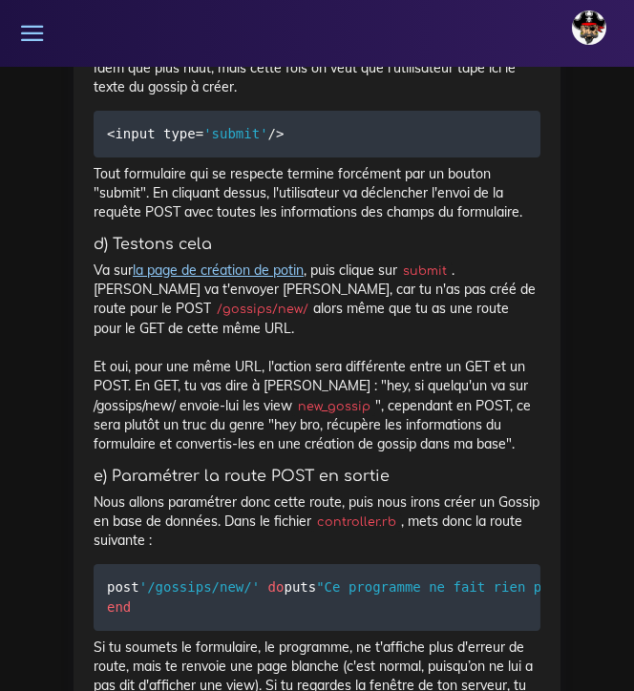
click at [236, 279] on link "la page de création de potin" at bounding box center [218, 270] width 171 height 17
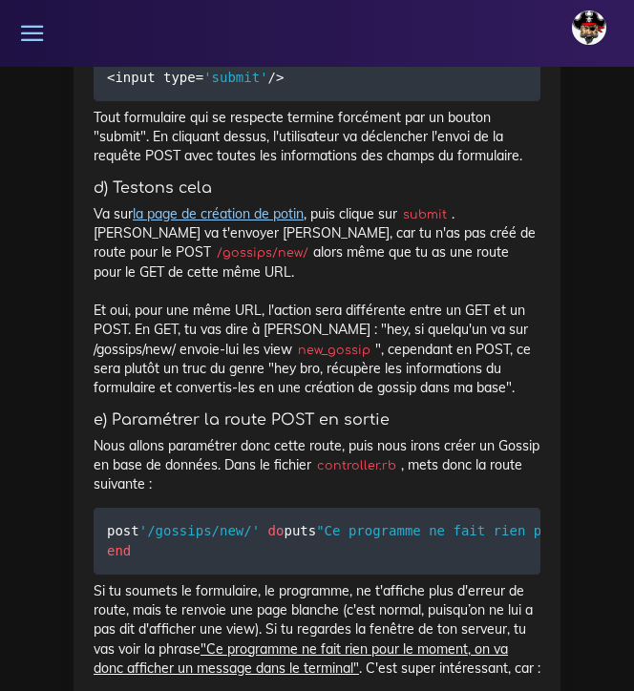
scroll to position [8729, 0]
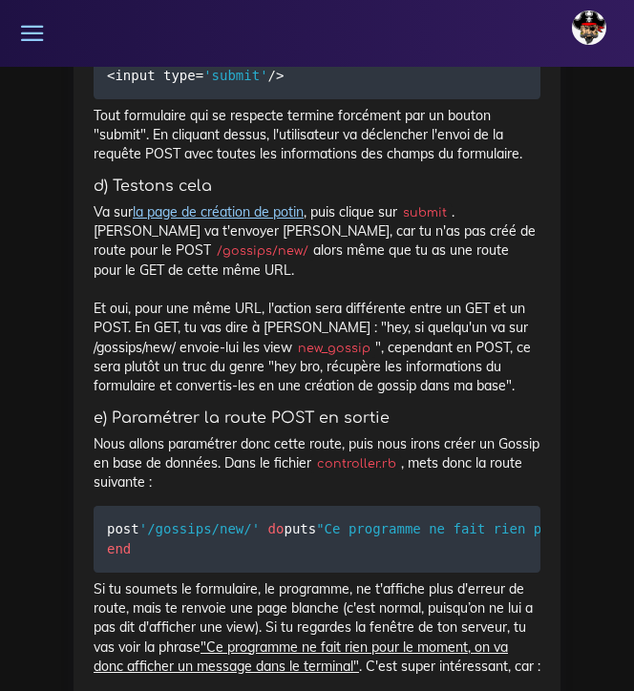
click at [251, 221] on link "la page de création de potin" at bounding box center [218, 211] width 171 height 17
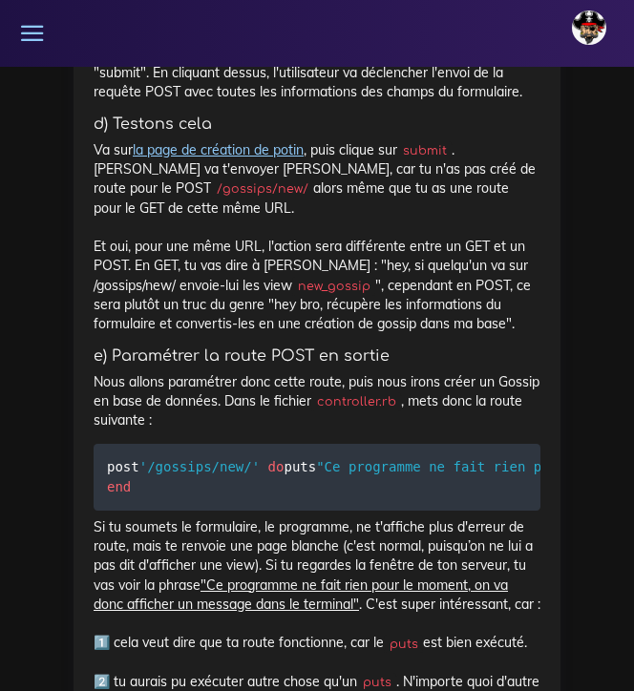
scroll to position [8790, 0]
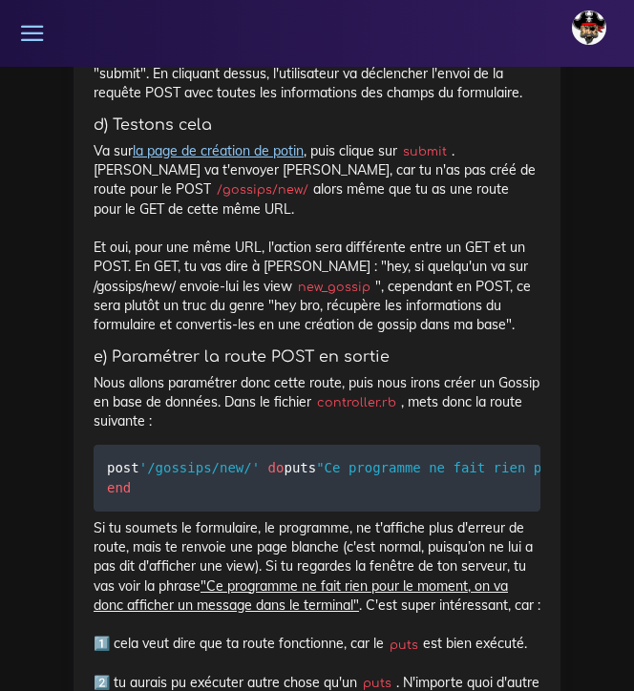
click at [221, 159] on link "la page de création de potin" at bounding box center [218, 150] width 171 height 17
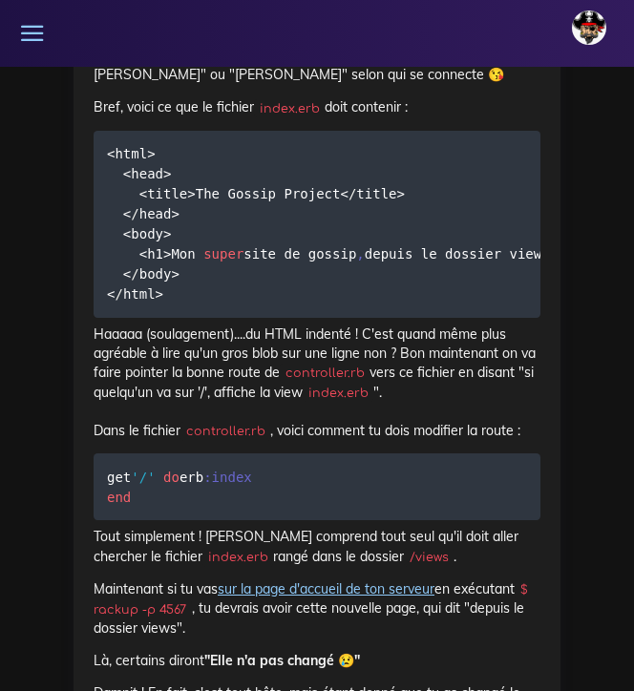
scroll to position [5517, 0]
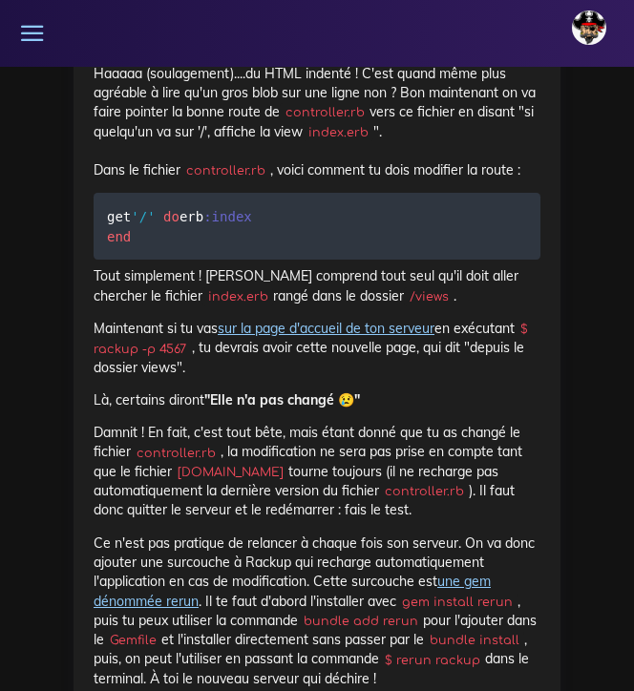
click at [285, 321] on link "sur la page d'accueil de ton serveur" at bounding box center [326, 328] width 217 height 17
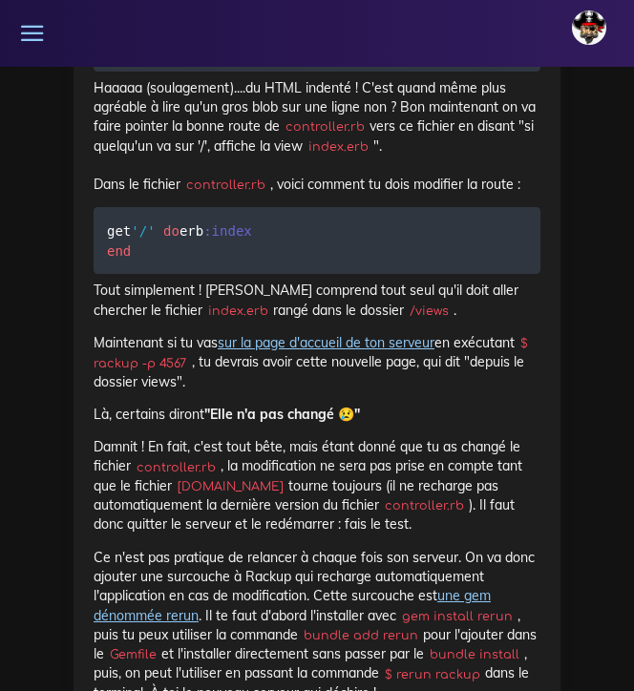
scroll to position [5426, 0]
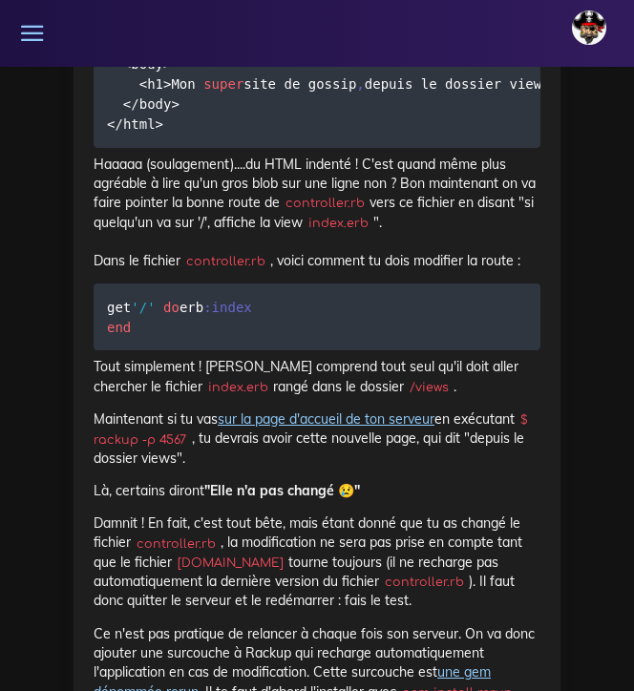
click at [301, 412] on link "sur la page d'accueil de ton serveur" at bounding box center [326, 419] width 217 height 17
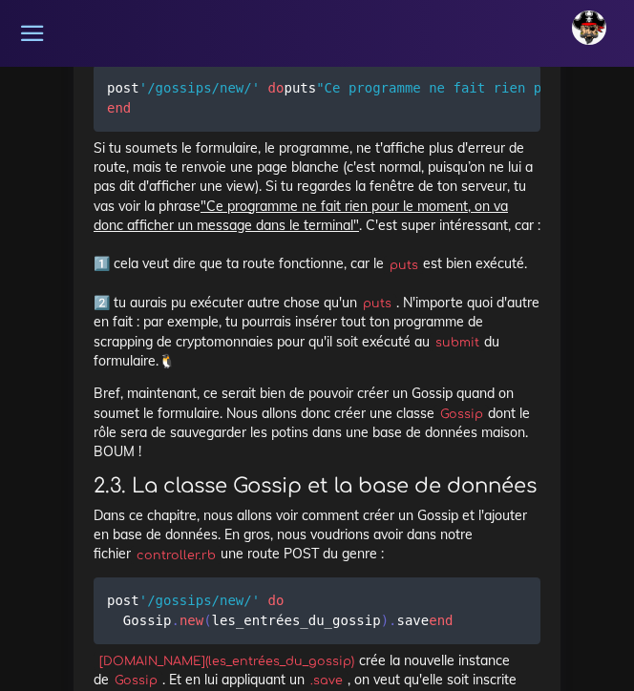
scroll to position [9158, 0]
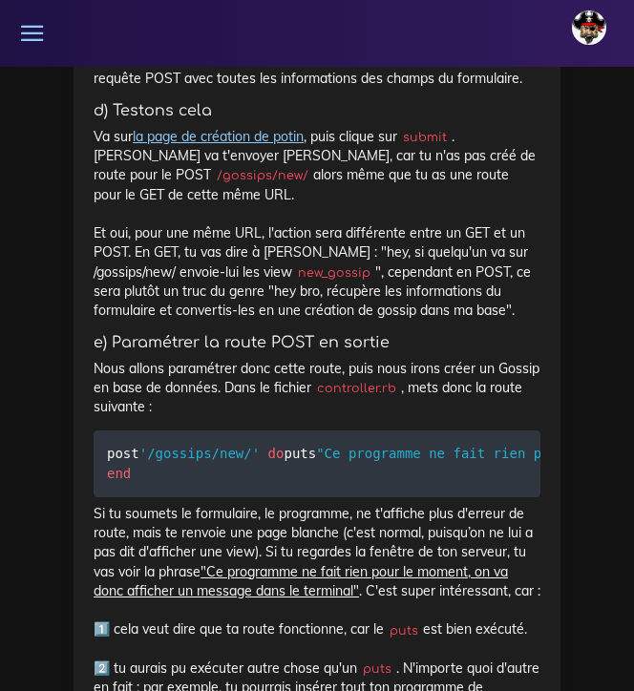
scroll to position [8807, 0]
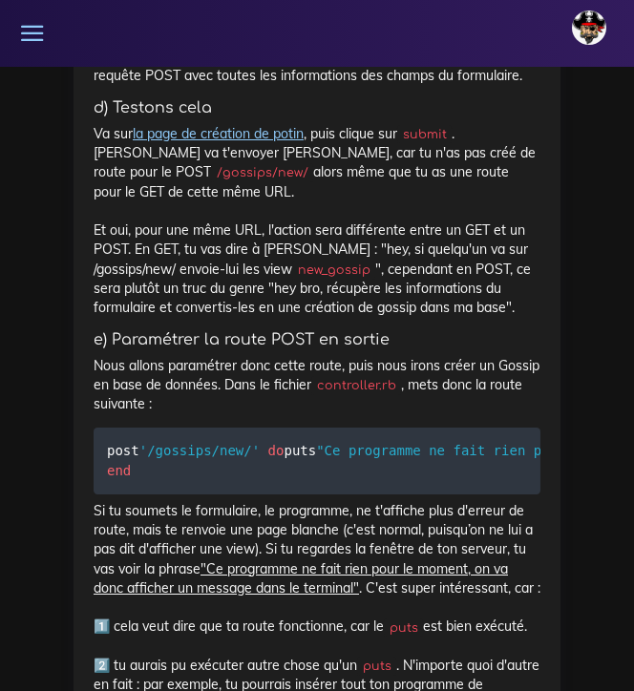
click at [229, 142] on link "la page de création de potin" at bounding box center [218, 133] width 171 height 17
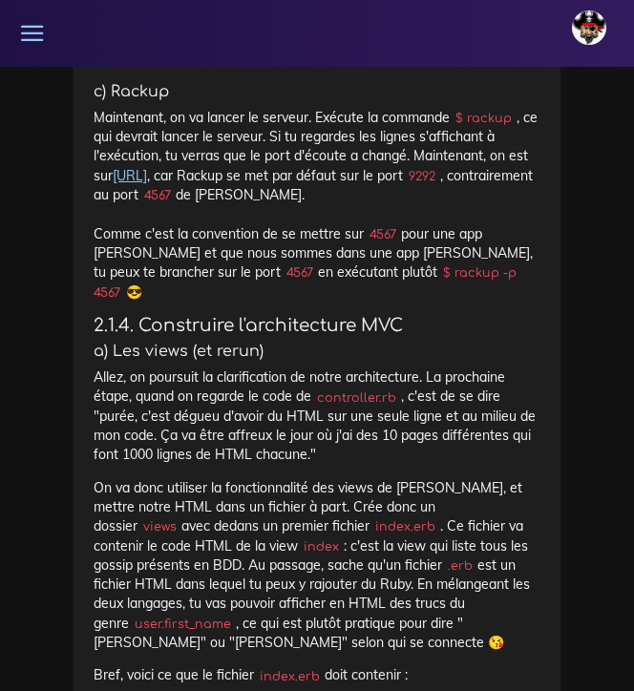
scroll to position [4691, 0]
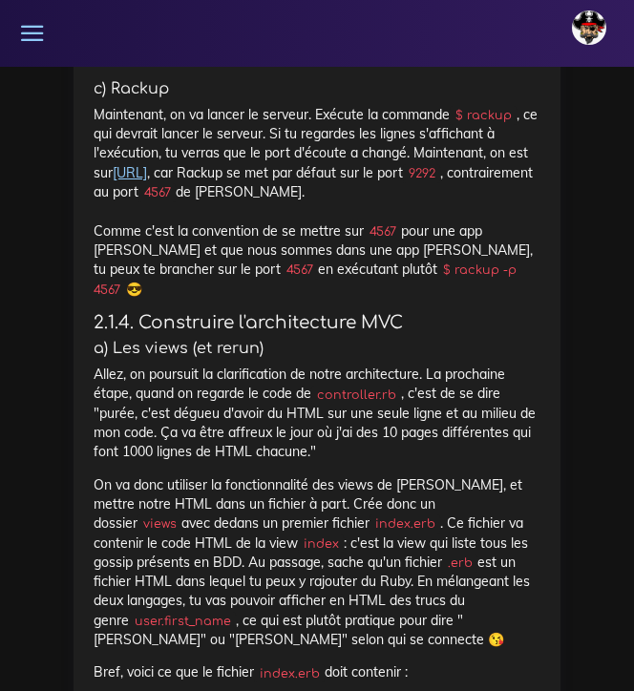
click at [147, 173] on link "[URL]" at bounding box center [130, 172] width 34 height 17
click at [147, 174] on link "[URL]" at bounding box center [130, 172] width 34 height 17
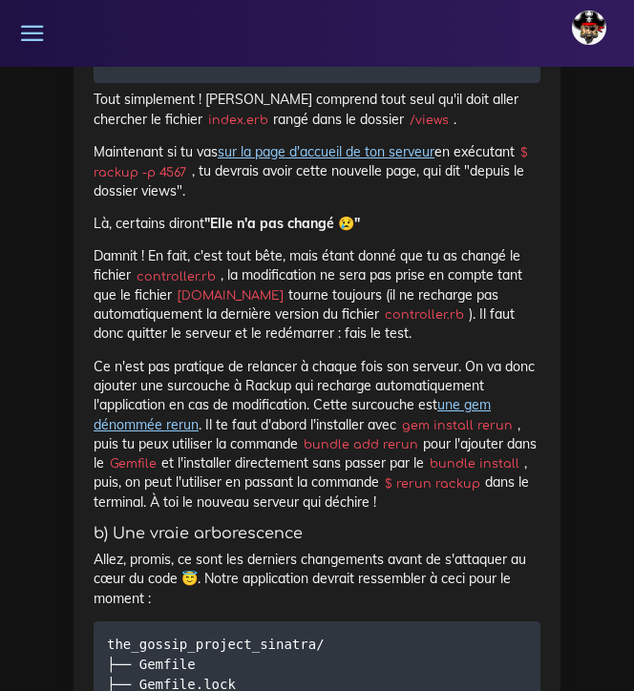
scroll to position [5700, 0]
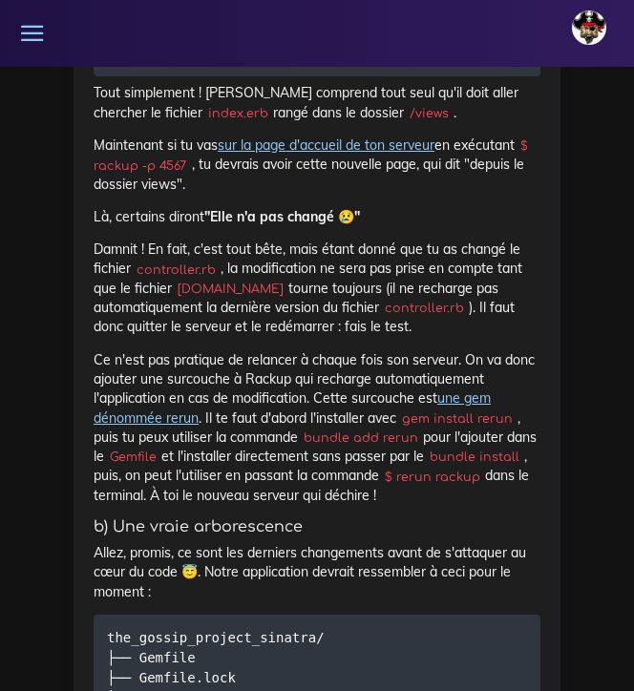
click at [311, 137] on link "sur la page d'accueil de ton serveur" at bounding box center [326, 145] width 217 height 17
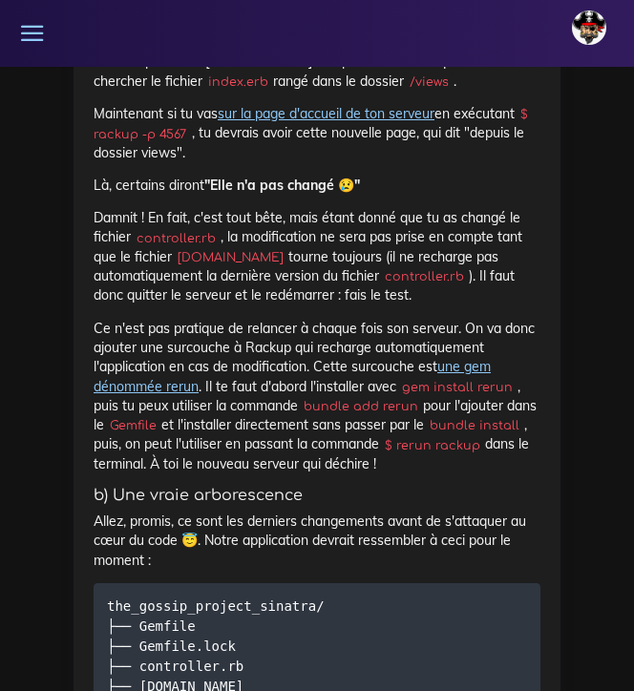
scroll to position [5730, 0]
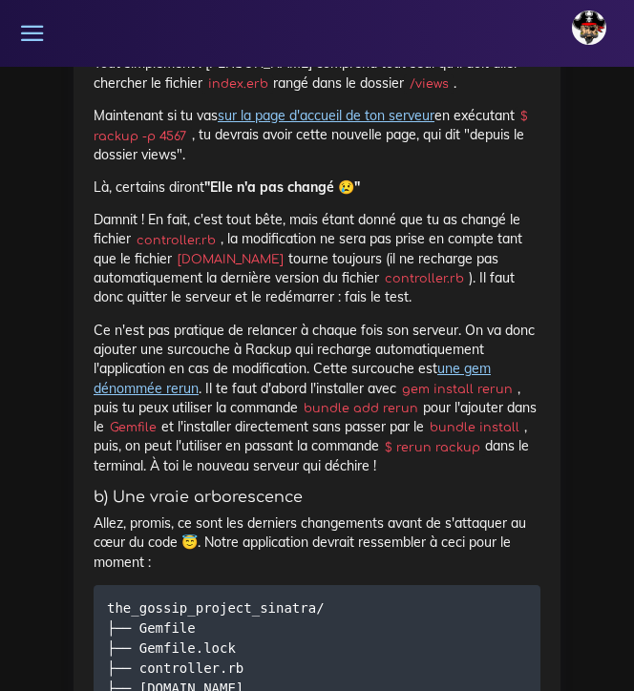
click at [296, 112] on link "sur la page d'accueil de ton serveur" at bounding box center [326, 115] width 217 height 17
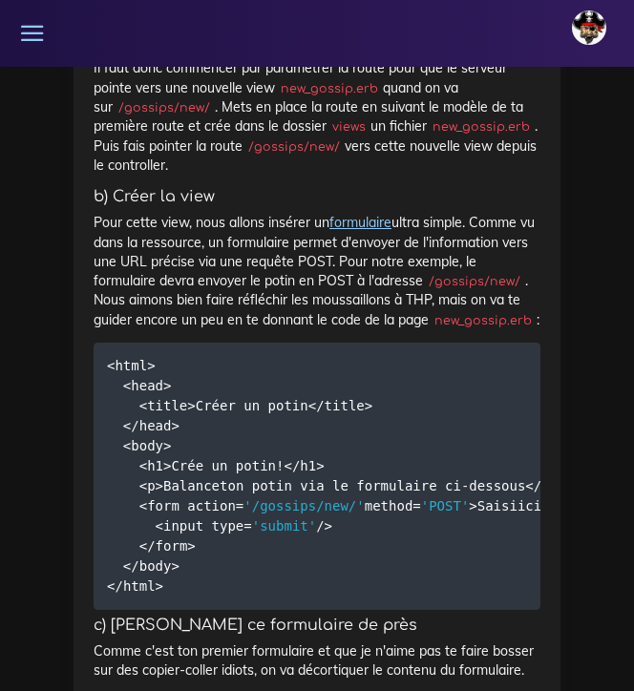
scroll to position [7637, 0]
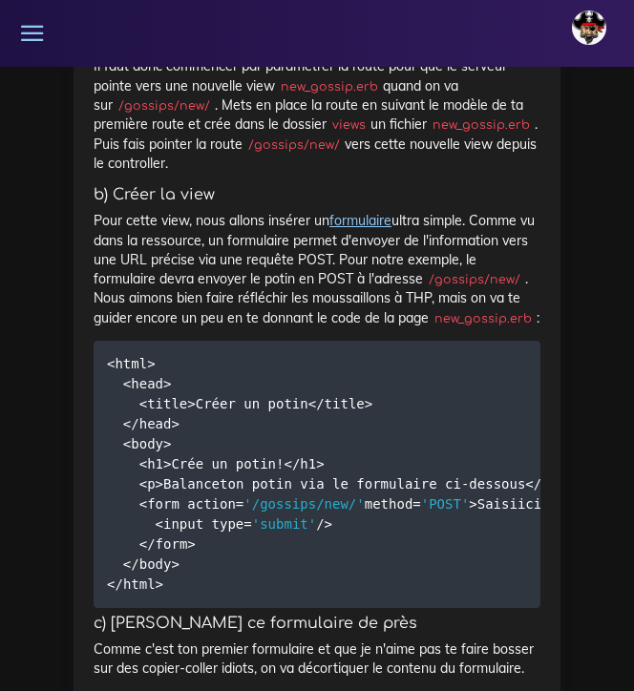
click at [353, 216] on link "formulaire" at bounding box center [360, 220] width 62 height 17
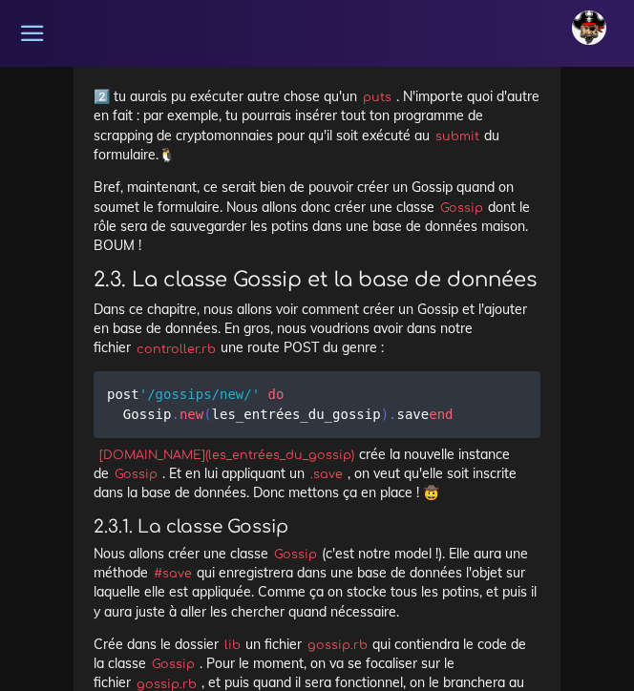
scroll to position [9380, 0]
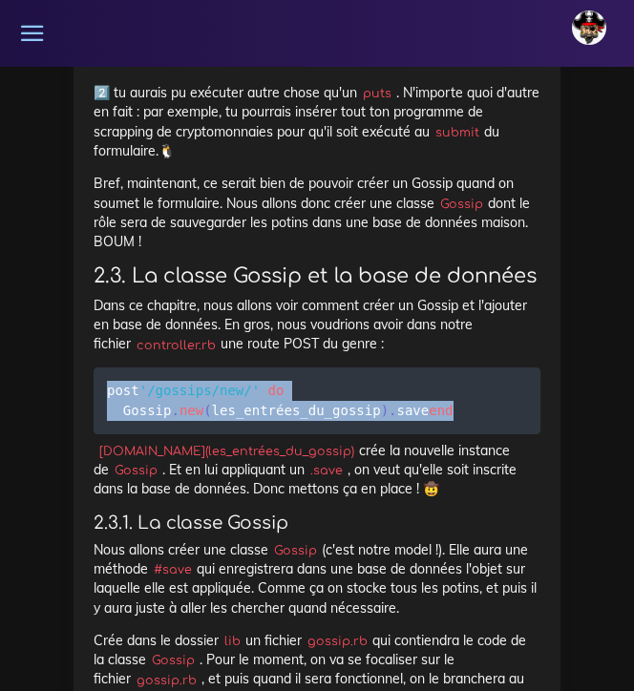
drag, startPoint x: 109, startPoint y: 515, endPoint x: 173, endPoint y: 556, distance: 76.0
click at [173, 434] on pre "post '/gossips/new/' do Gossip . new ( les_entrées_du_gossip ) . save end" at bounding box center [317, 401] width 447 height 67
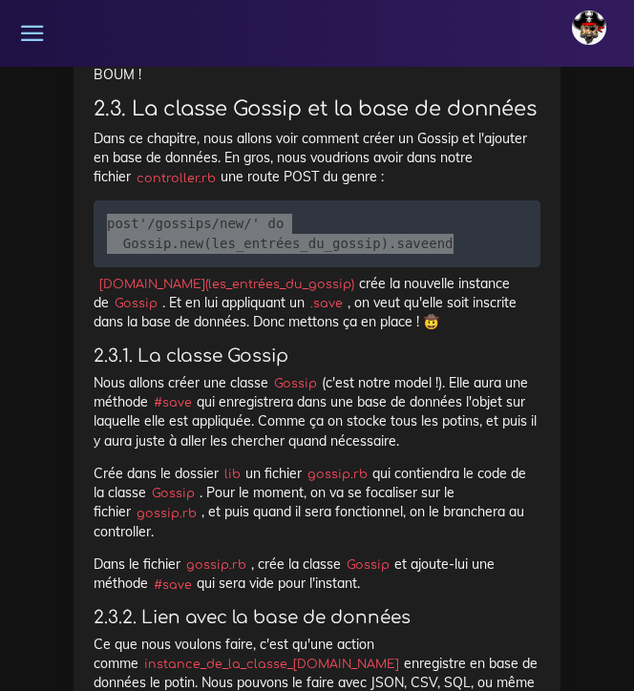
scroll to position [9549, 0]
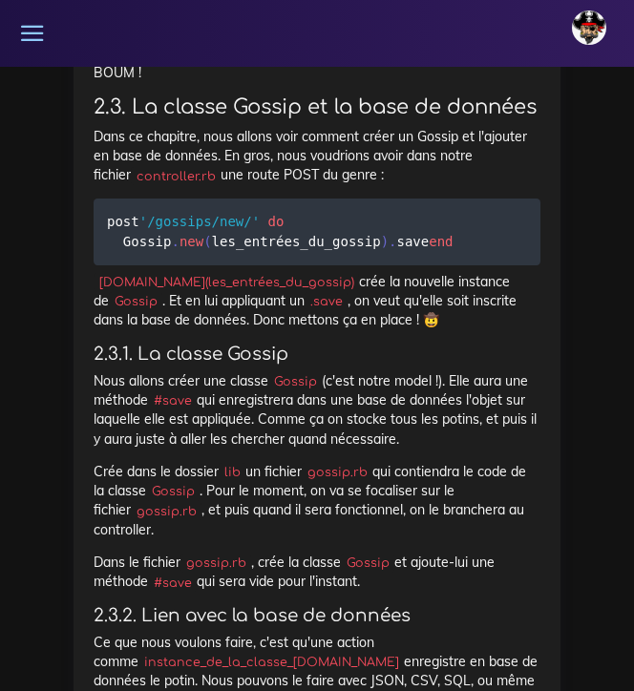
click at [227, 265] on pre "post '/gossips/new/' do Gossip . new ( les_entrées_du_gossip ) . save end" at bounding box center [317, 232] width 447 height 67
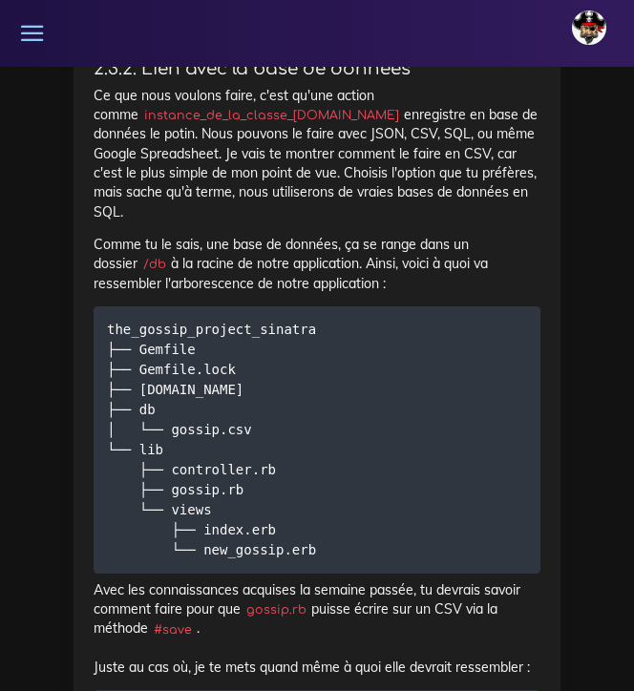
scroll to position [10099, 0]
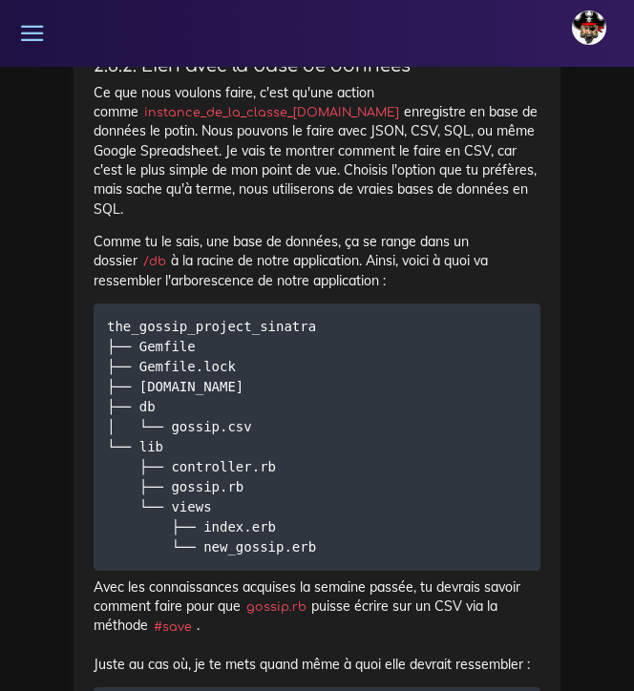
drag, startPoint x: 95, startPoint y: 149, endPoint x: 434, endPoint y: 171, distance: 339.6
click at [434, 42] on p "Dans le fichier gossip.rb , crée la classe Gossip et ajoute-lui une méthode #sa…" at bounding box center [317, 22] width 447 height 39
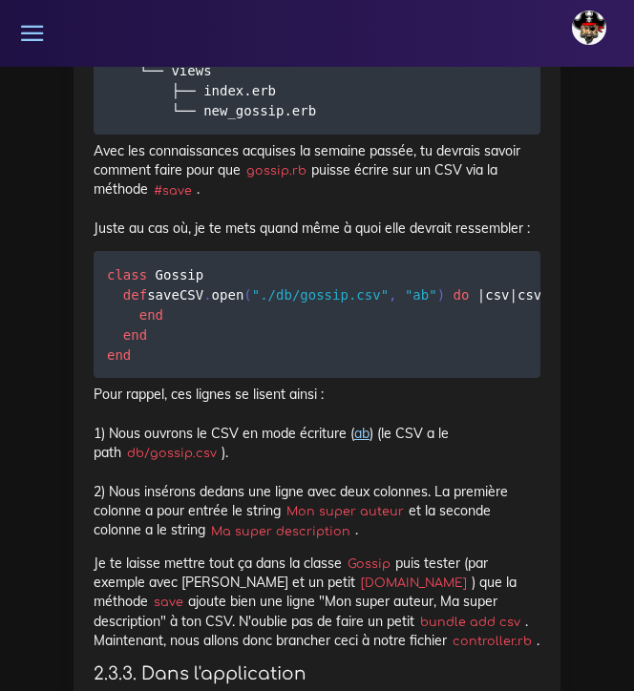
scroll to position [10538, 0]
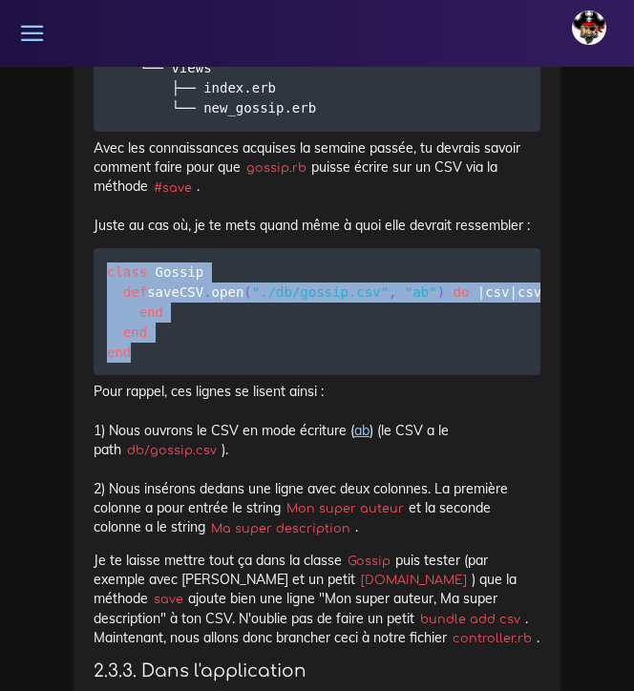
drag, startPoint x: 109, startPoint y: 384, endPoint x: 174, endPoint y: 511, distance: 142.6
click at [174, 375] on pre "class Gossip def save CSV . open ( "./db/gossip.csv" , "ab" ) do | csv | csv <<…" at bounding box center [317, 311] width 447 height 127
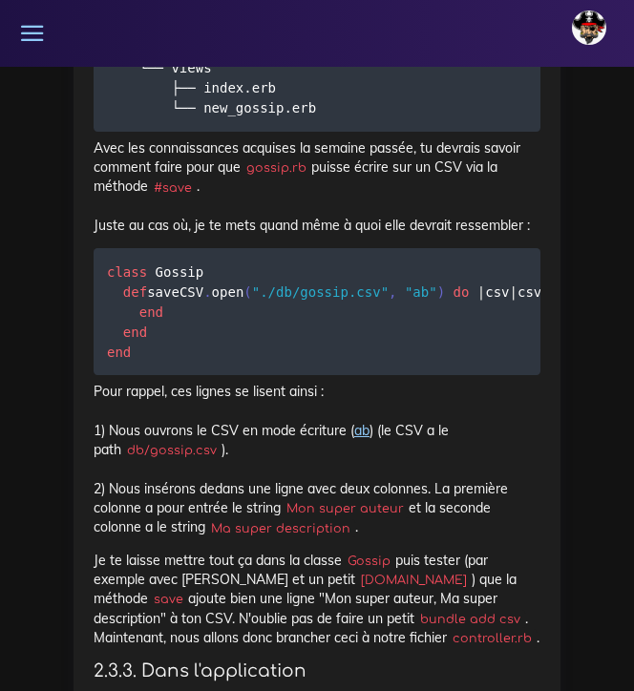
click at [248, 235] on p "Avec les connaissances acquises la semaine passée, tu devrais savoir comment fa…" at bounding box center [317, 186] width 447 height 96
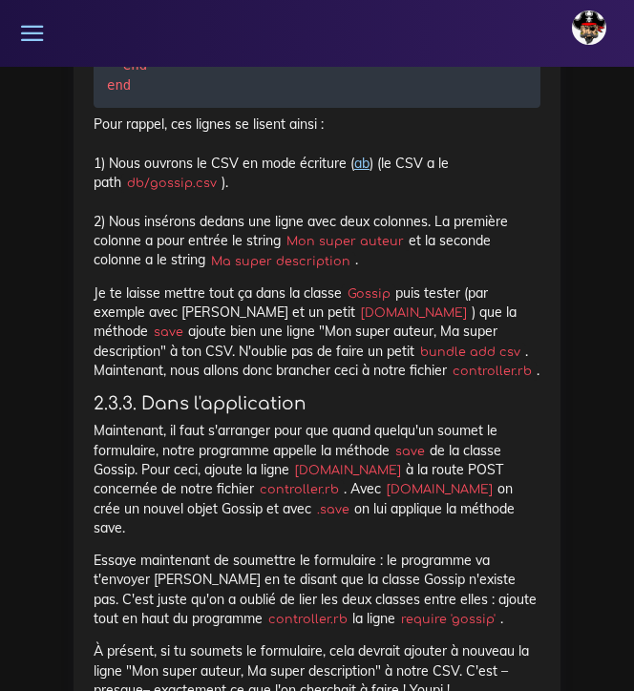
scroll to position [10811, 0]
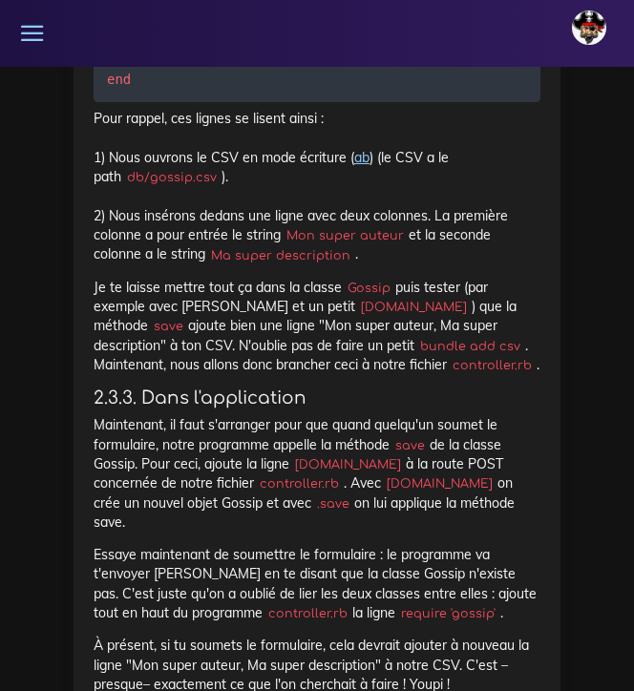
drag, startPoint x: 407, startPoint y: 495, endPoint x: 313, endPoint y: 492, distance: 93.6
click at [414, 356] on code "bundle add csv" at bounding box center [469, 346] width 111 height 19
click at [381, 317] on code "[DOMAIN_NAME]" at bounding box center [413, 307] width 116 height 19
drag, startPoint x: 378, startPoint y: 458, endPoint x: 283, endPoint y: 453, distance: 95.6
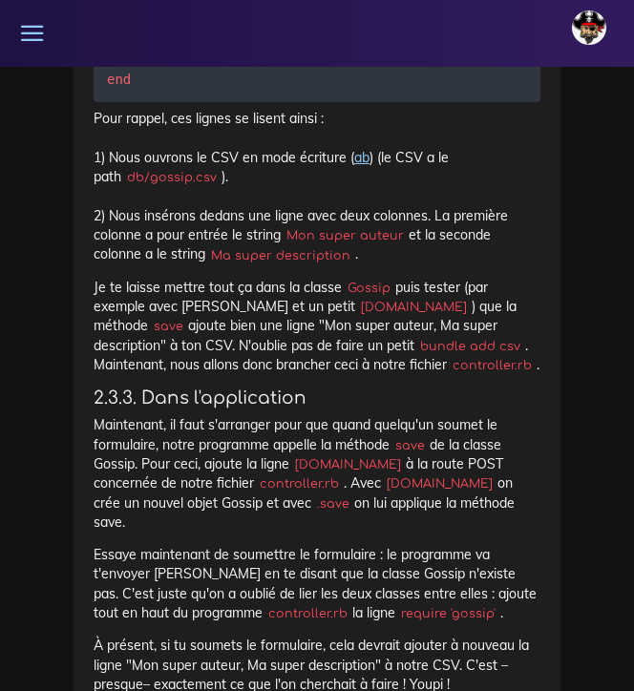
click at [355, 317] on code "[DOMAIN_NAME]" at bounding box center [413, 307] width 116 height 19
click at [443, 263] on p "Pour rappel, ces lignes se lisent ainsi : 1) Nous ouvrons le CSV en mode écritu…" at bounding box center [317, 186] width 447 height 155
drag, startPoint x: 380, startPoint y: 462, endPoint x: 281, endPoint y: 453, distance: 99.7
click at [355, 317] on code "[DOMAIN_NAME]" at bounding box center [413, 307] width 116 height 19
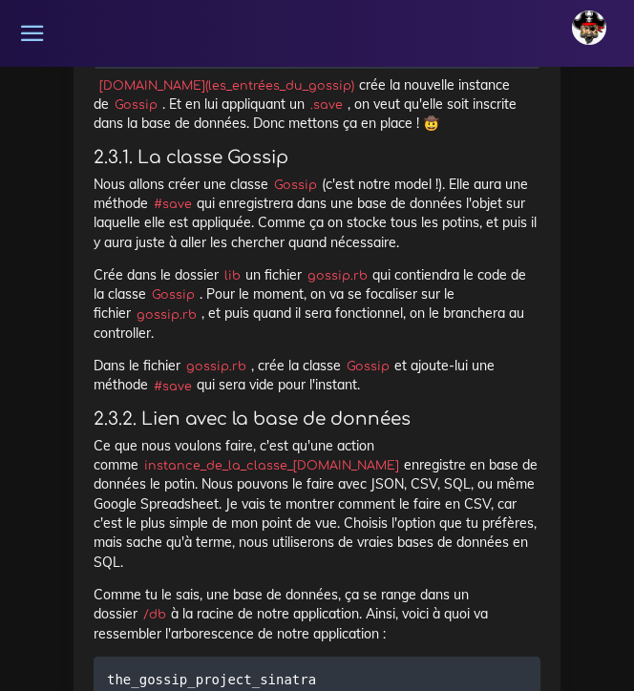
scroll to position [9750, 0]
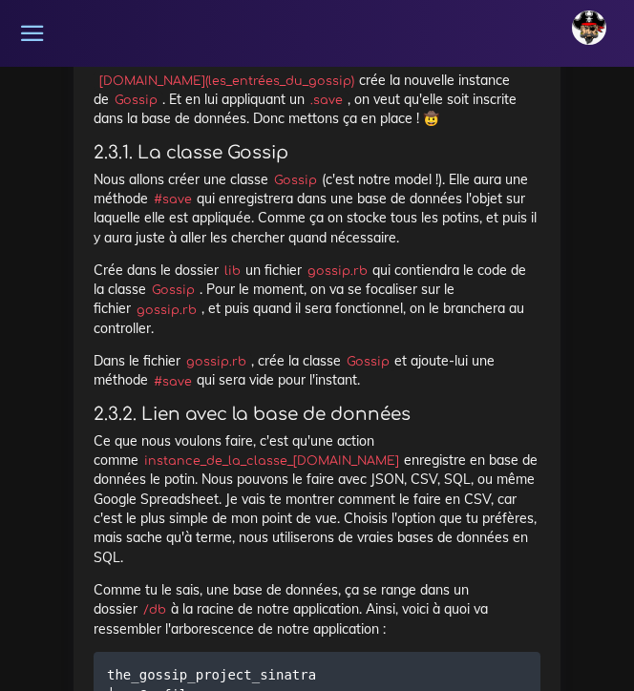
click at [260, 338] on p "Crée dans le dossier lib un fichier gossip.rb qui contiendra le code de la clas…" at bounding box center [317, 299] width 447 height 77
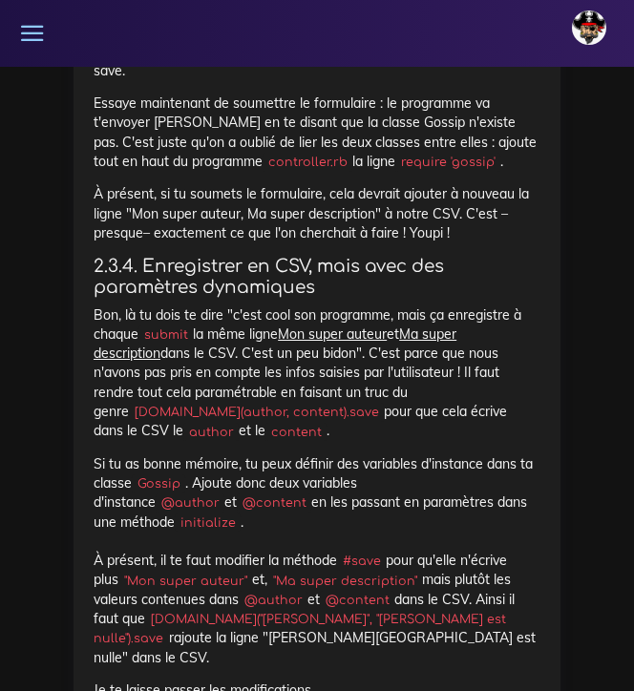
scroll to position [11268, 0]
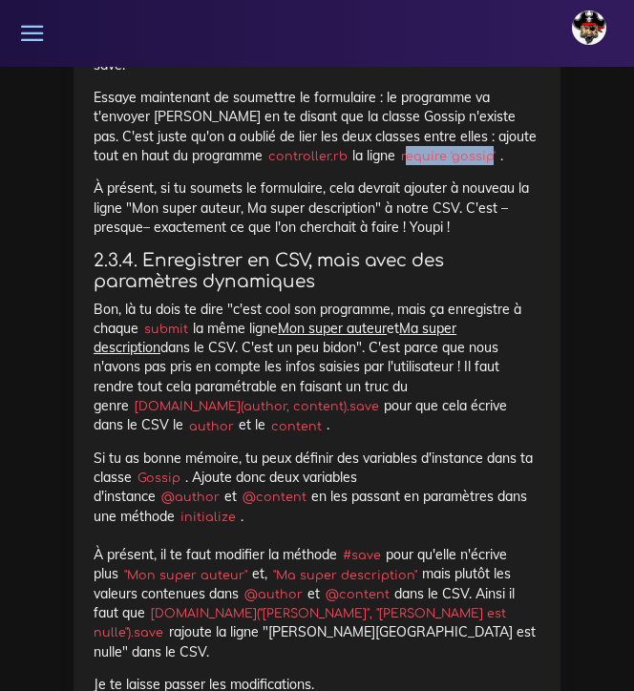
drag, startPoint x: 367, startPoint y: 286, endPoint x: 451, endPoint y: 286, distance: 84.0
click at [451, 166] on code "require 'gossip'" at bounding box center [447, 156] width 105 height 19
click at [463, 165] on p "Essaye maintenant de soumettre le formulaire : le programme va t'envoyer bouler…" at bounding box center [317, 126] width 447 height 77
click at [454, 166] on code "require 'gossip'" at bounding box center [447, 156] width 105 height 19
drag, startPoint x: 454, startPoint y: 285, endPoint x: 362, endPoint y: 281, distance: 92.7
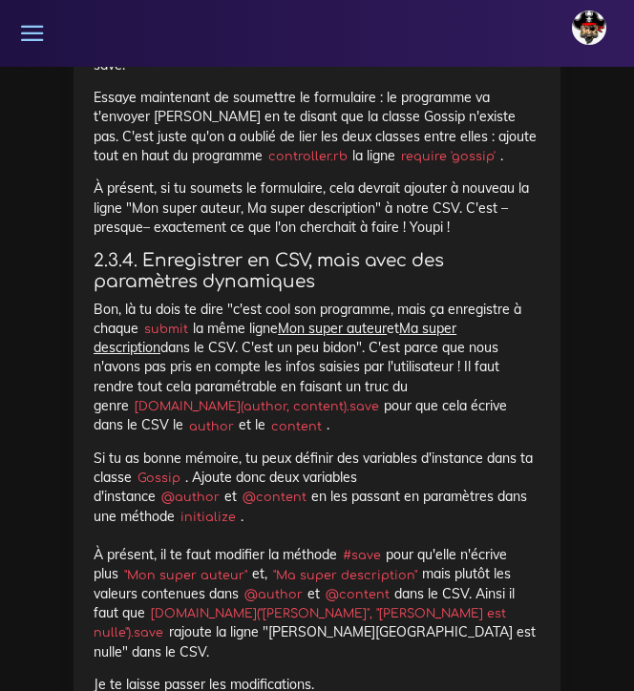
click at [395, 166] on code "require 'gossip'" at bounding box center [447, 156] width 105 height 19
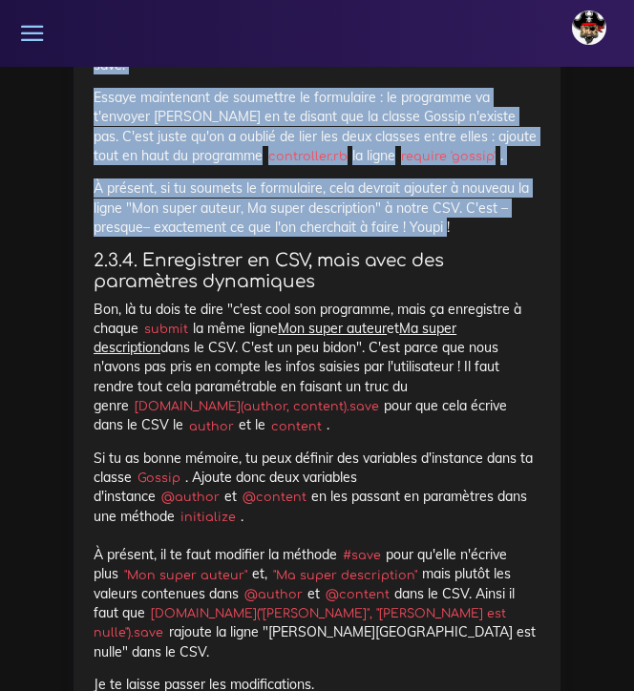
drag, startPoint x: 446, startPoint y: 357, endPoint x: 95, endPoint y: 181, distance: 391.9
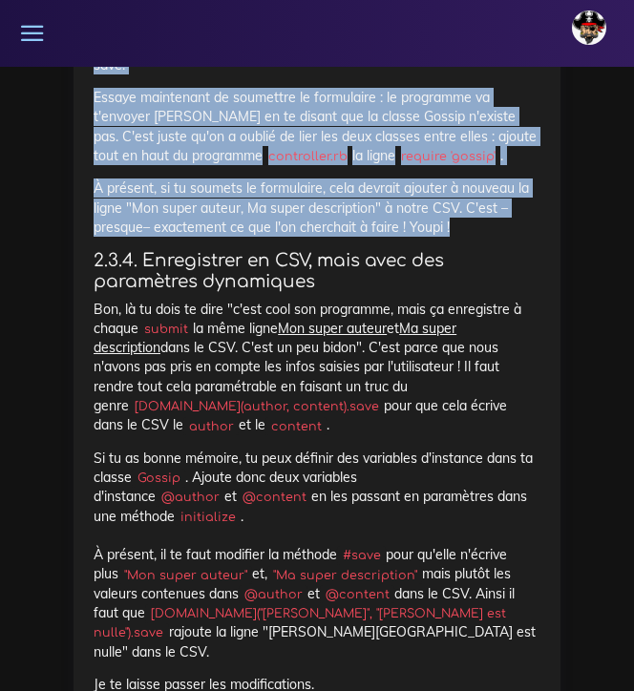
drag, startPoint x: 458, startPoint y: 363, endPoint x: 80, endPoint y: 92, distance: 465.2
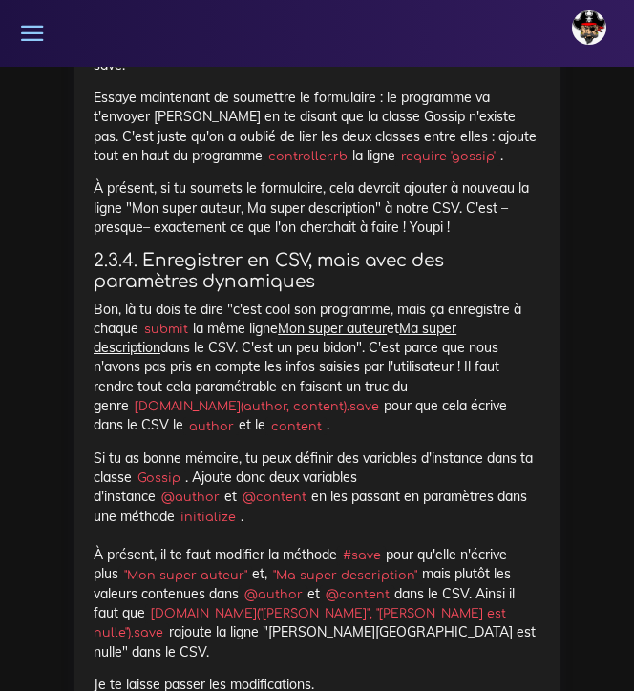
click at [478, 292] on h4 "2.3.4. Enregistrer en CSV, mais avec des paramètres dynamiques" at bounding box center [317, 271] width 447 height 42
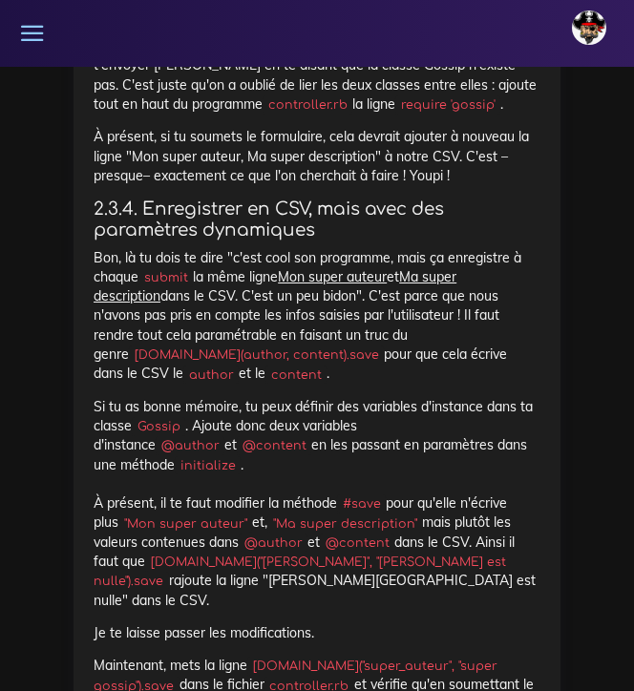
scroll to position [11322, 0]
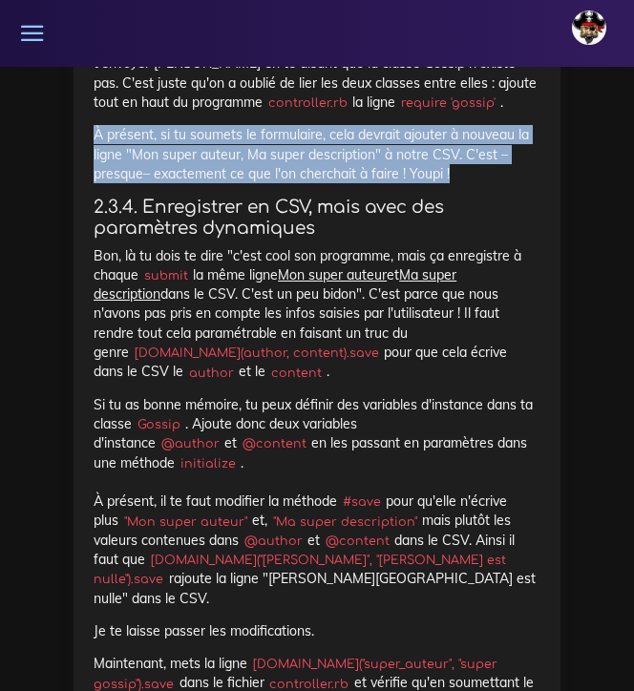
drag, startPoint x: 95, startPoint y: 261, endPoint x: 461, endPoint y: 303, distance: 368.1
click at [461, 183] on p "À présent, si tu soumets le formulaire, cela devrait ajouter à nouveau la ligne…" at bounding box center [317, 154] width 447 height 58
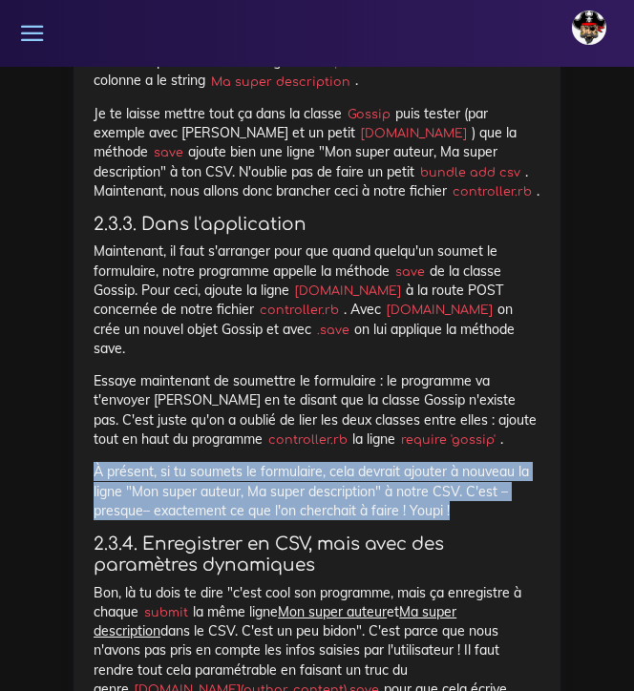
scroll to position [10985, 0]
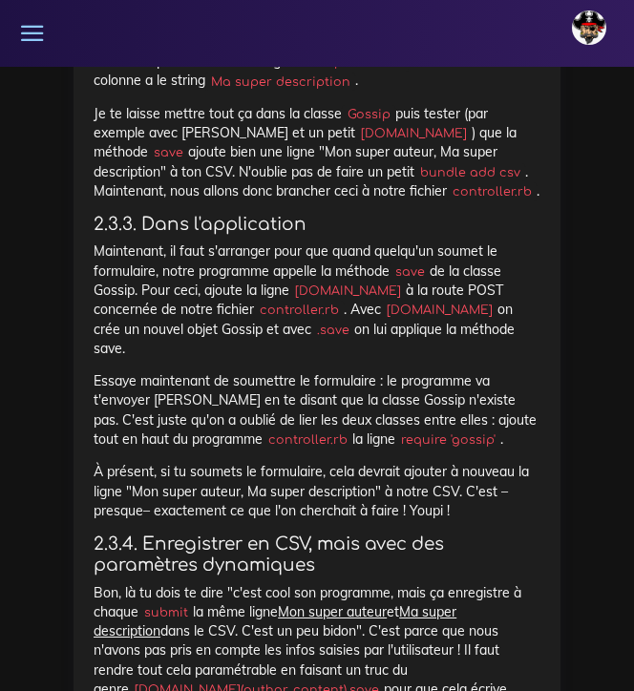
click at [453, 24] on div "johanna Éditer profil Lier son compte Zone à risques Déconnexion" at bounding box center [317, 33] width 634 height 67
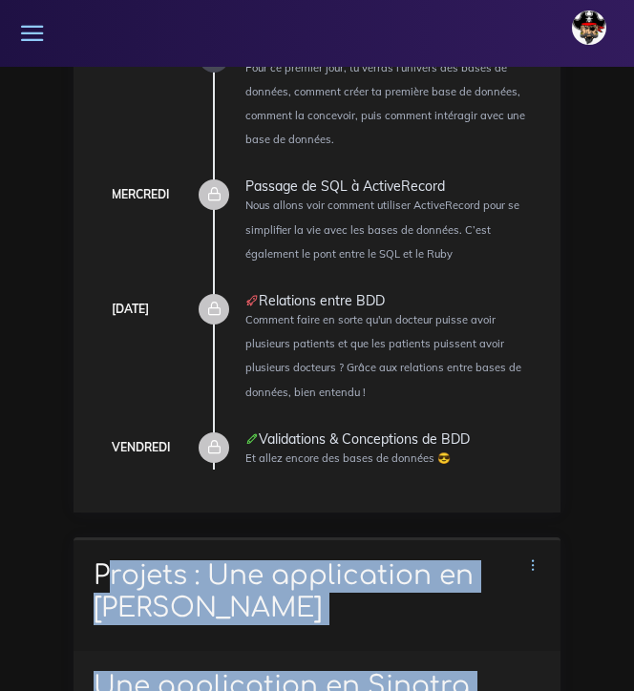
scroll to position [685, 0]
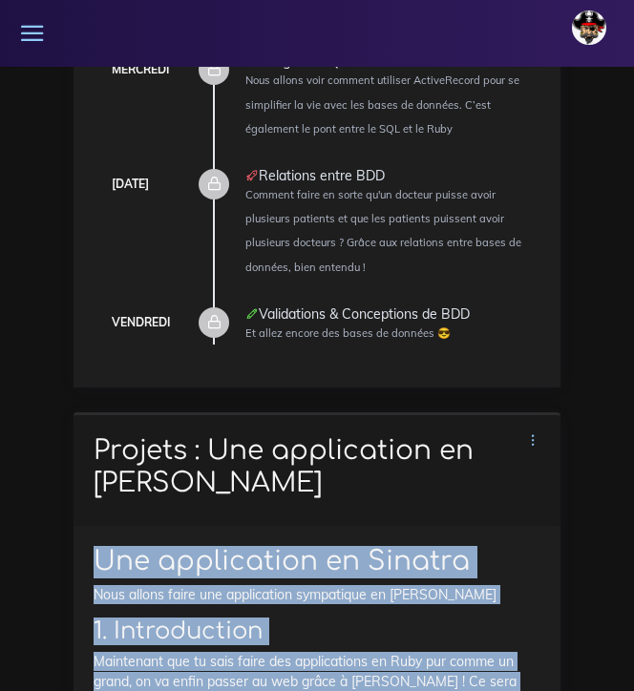
drag, startPoint x: 282, startPoint y: 521, endPoint x: 93, endPoint y: 498, distance: 190.4
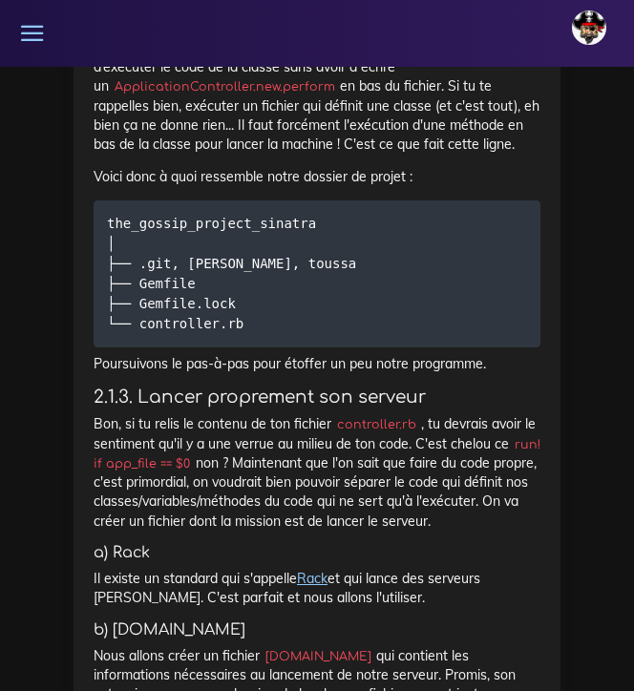
click at [280, 414] on p "Bon, si tu relis le contenu de ton fichier controller.rb , tu devrais avoir le …" at bounding box center [317, 472] width 447 height 116
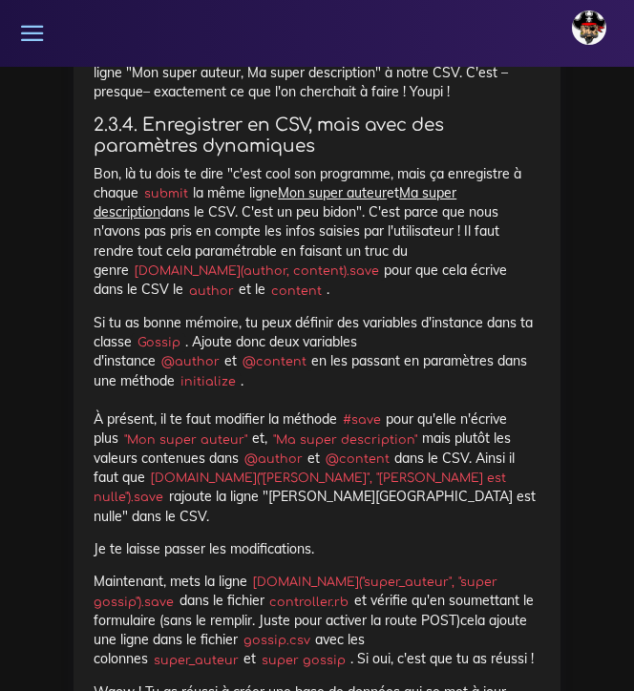
scroll to position [11406, 0]
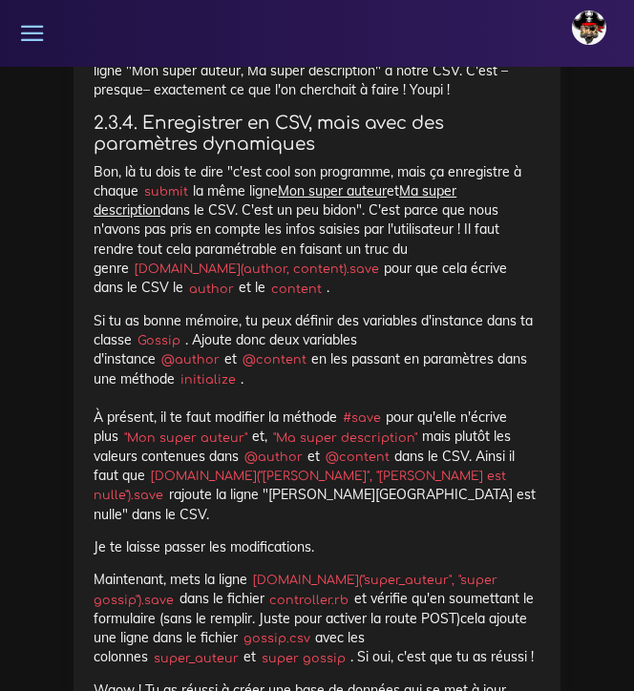
drag, startPoint x: 302, startPoint y: 393, endPoint x: 95, endPoint y: 389, distance: 207.2
click at [129, 279] on code "[DOMAIN_NAME](author, content).save" at bounding box center [256, 269] width 255 height 19
click at [95, 155] on h4 "2.3.4. Enregistrer en CSV, mais avec des paramètres dynamiques" at bounding box center [317, 134] width 447 height 42
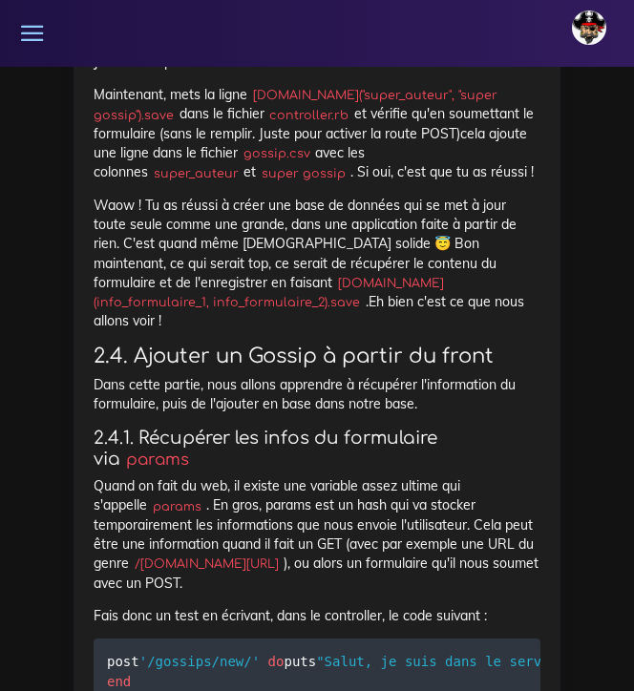
scroll to position [11910, 0]
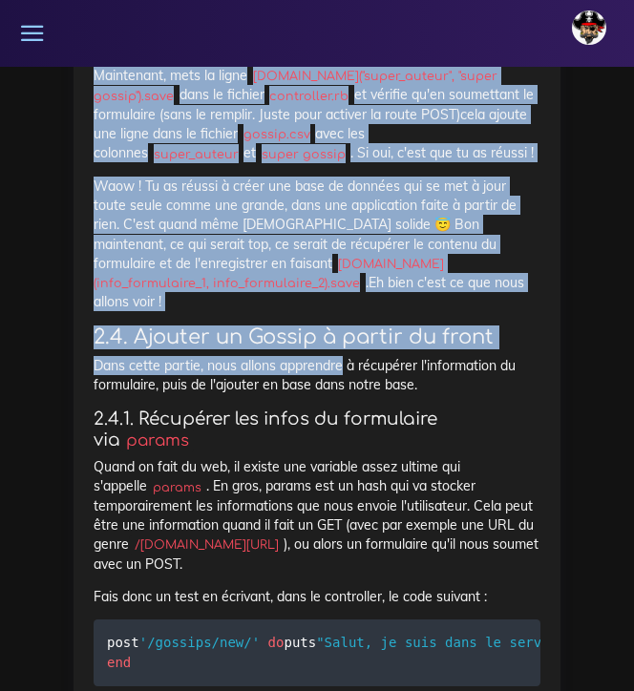
drag, startPoint x: 95, startPoint y: 246, endPoint x: 295, endPoint y: 431, distance: 271.6
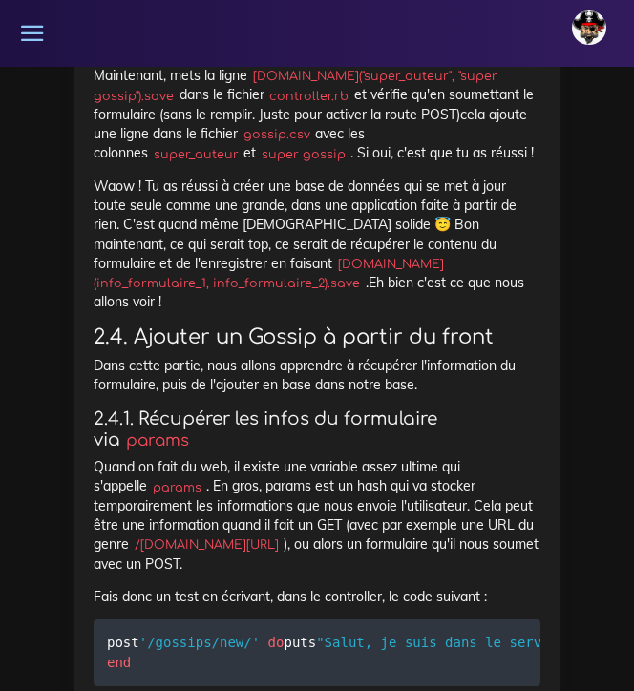
click at [284, 312] on p "Waow ! Tu as réussi à créer une base de données qui se met à jour toute seule c…" at bounding box center [317, 245] width 447 height 136
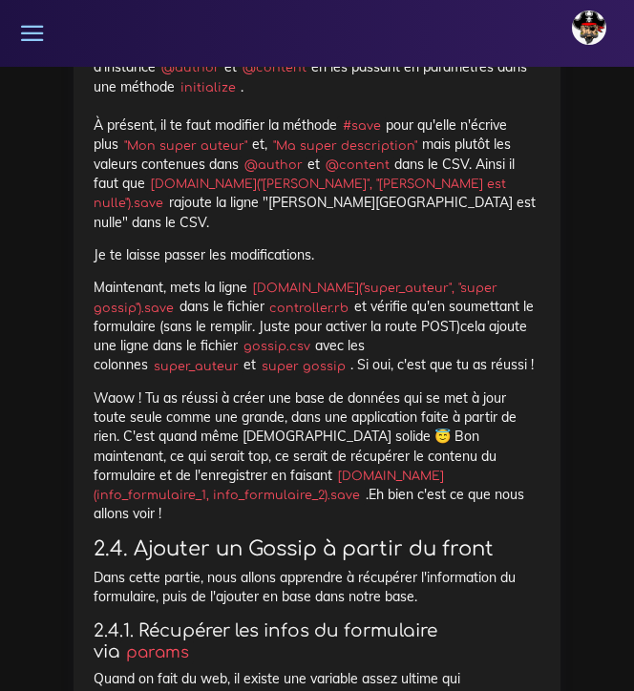
scroll to position [11707, 0]
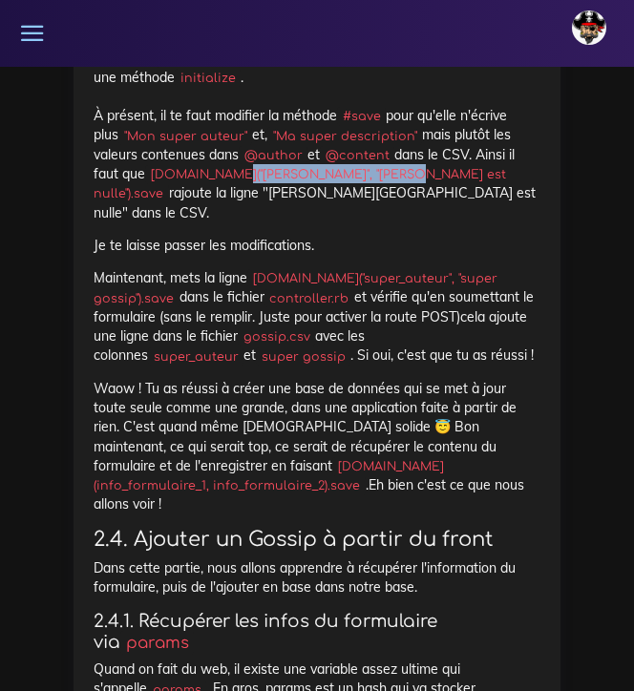
drag, startPoint x: 378, startPoint y: 278, endPoint x: 230, endPoint y: 279, distance: 148.0
click at [230, 203] on code "[DOMAIN_NAME]("[PERSON_NAME]", "[PERSON_NAME] est nulle").save" at bounding box center [300, 184] width 412 height 38
click at [368, 203] on code "[DOMAIN_NAME]("[PERSON_NAME]", "[PERSON_NAME] est nulle").save" at bounding box center [300, 184] width 412 height 38
drag, startPoint x: 381, startPoint y: 278, endPoint x: 220, endPoint y: 276, distance: 161.4
click at [220, 203] on code "[DOMAIN_NAME]("[PERSON_NAME]", "[PERSON_NAME] est nulle").save" at bounding box center [300, 184] width 412 height 38
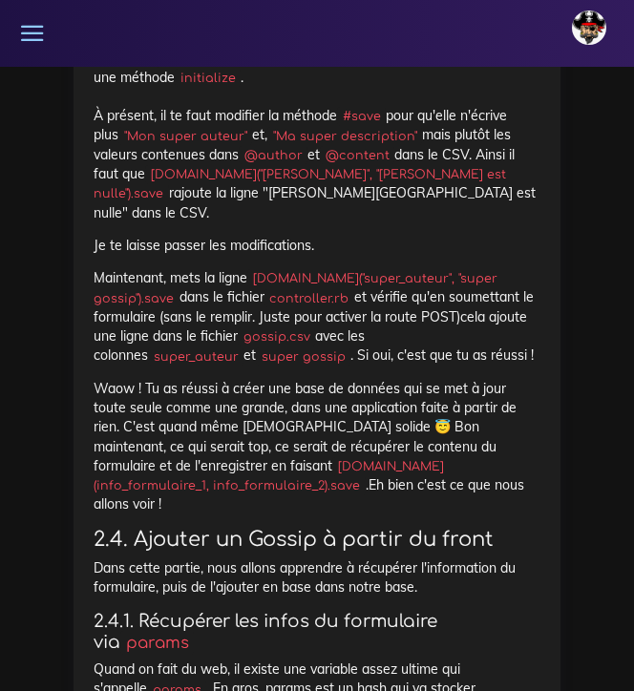
click at [352, 255] on p "Je te laisse passer les modifications." at bounding box center [317, 245] width 447 height 19
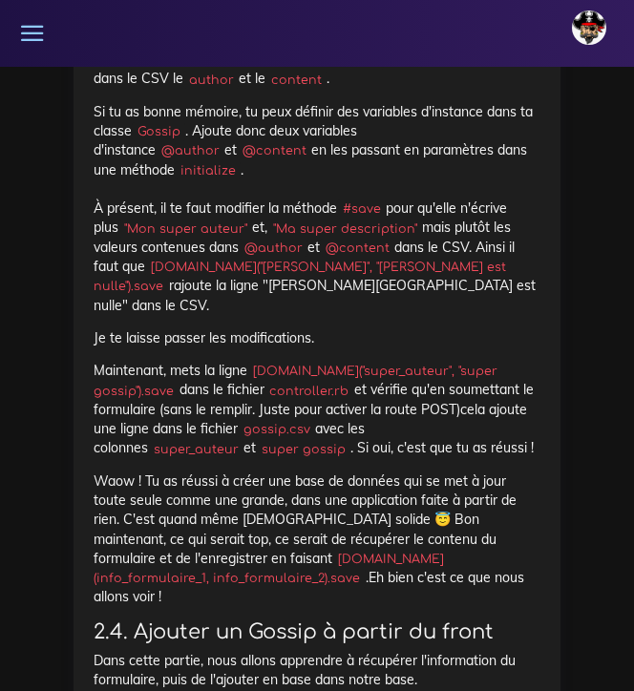
scroll to position [11617, 0]
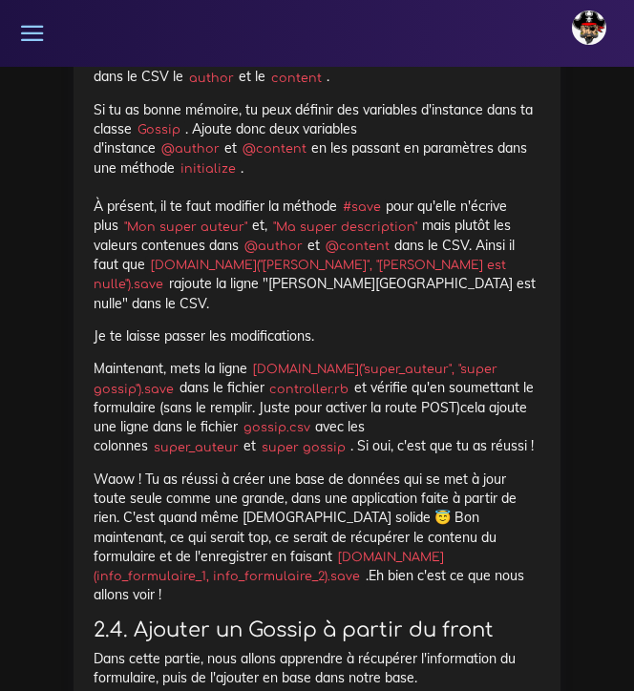
drag, startPoint x: 258, startPoint y: 452, endPoint x: 170, endPoint y: 472, distance: 90.1
click at [170, 398] on code "[DOMAIN_NAME]("super_auteur", "super gossip").save" at bounding box center [296, 379] width 404 height 38
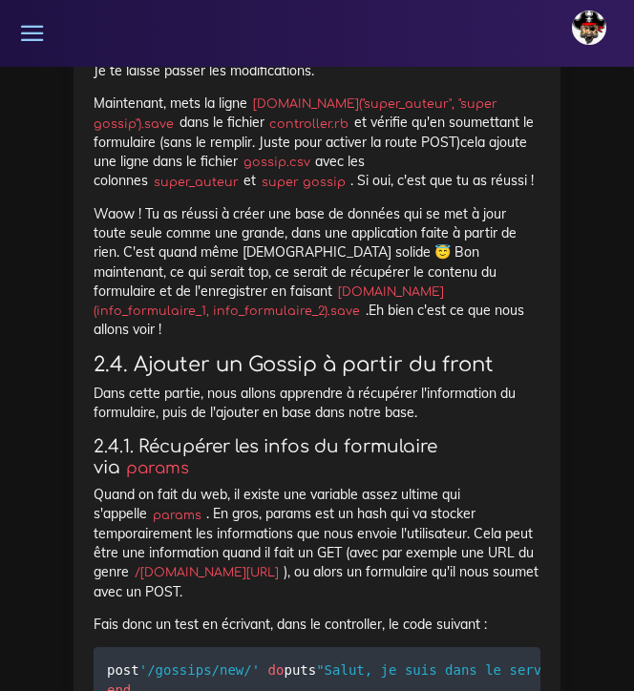
scroll to position [11887, 0]
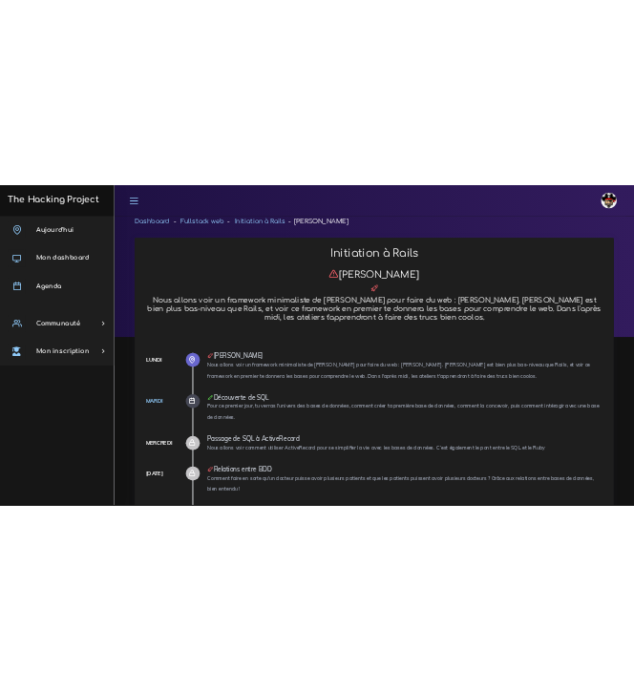
scroll to position [1382, 0]
